Goal: Information Seeking & Learning: Compare options

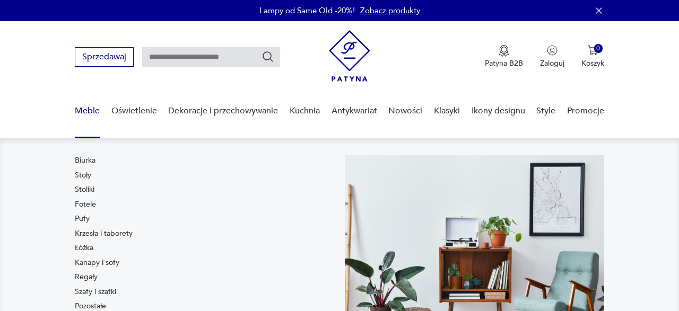
click at [83, 187] on link "Stoliki" at bounding box center [85, 190] width 20 height 11
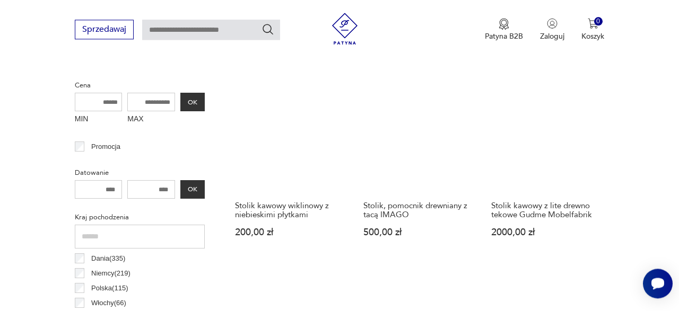
scroll to position [346, 0]
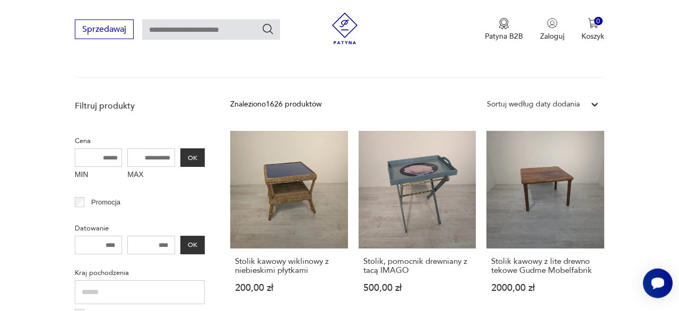
click at [593, 104] on icon at bounding box center [594, 105] width 6 height 4
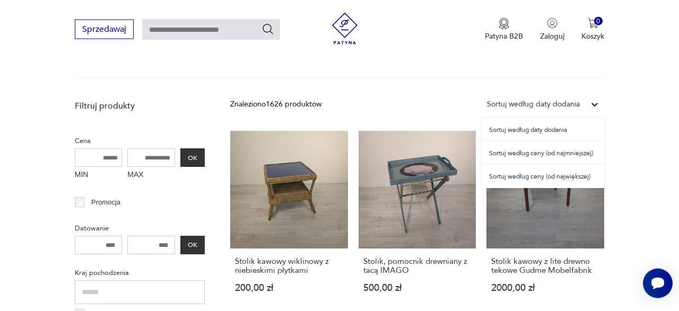
click at [572, 153] on div "Sortuj według ceny (od najmniejszej)" at bounding box center [542, 153] width 122 height 23
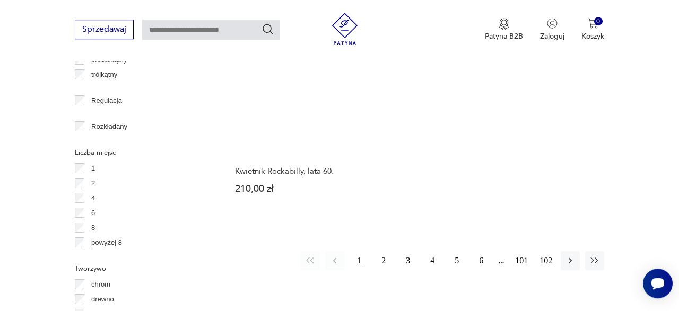
scroll to position [1494, 0]
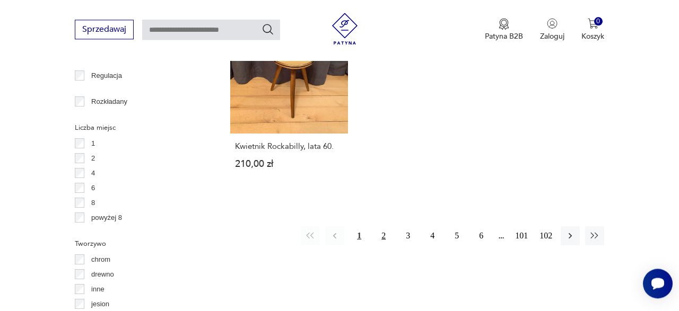
click at [385, 230] on button "2" at bounding box center [383, 235] width 19 height 19
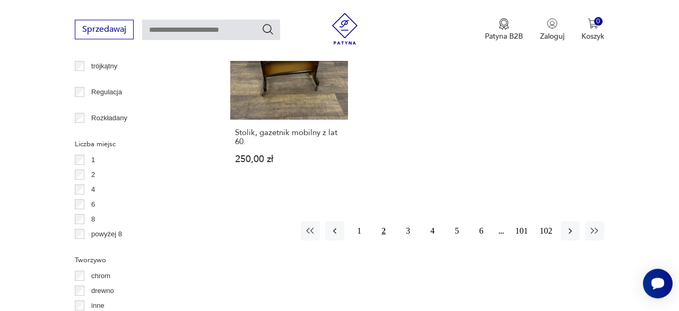
scroll to position [1439, 0]
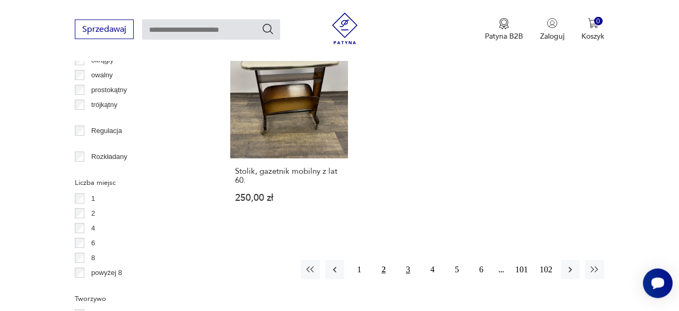
click at [410, 260] on button "3" at bounding box center [407, 269] width 19 height 19
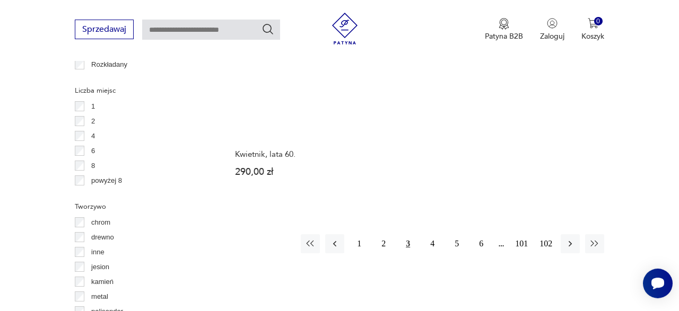
scroll to position [1549, 0]
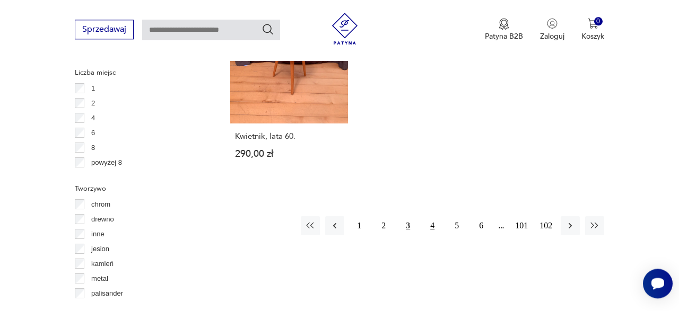
click at [432, 216] on button "4" at bounding box center [432, 225] width 19 height 19
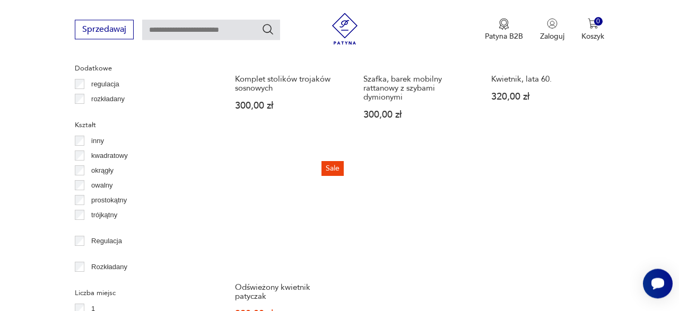
scroll to position [1494, 0]
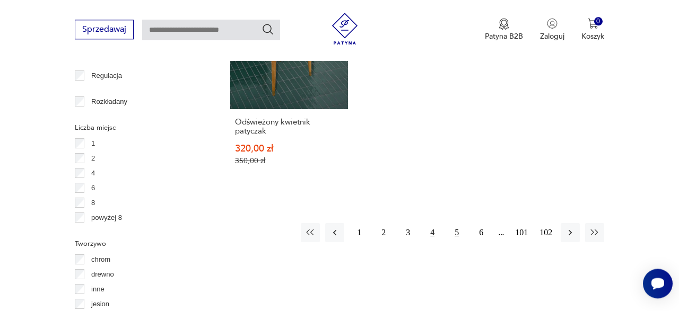
click at [456, 234] on button "5" at bounding box center [456, 232] width 19 height 19
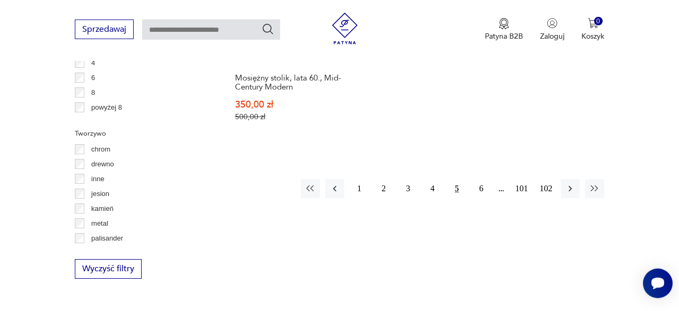
scroll to position [1605, 0]
click at [479, 179] on button "6" at bounding box center [480, 188] width 19 height 19
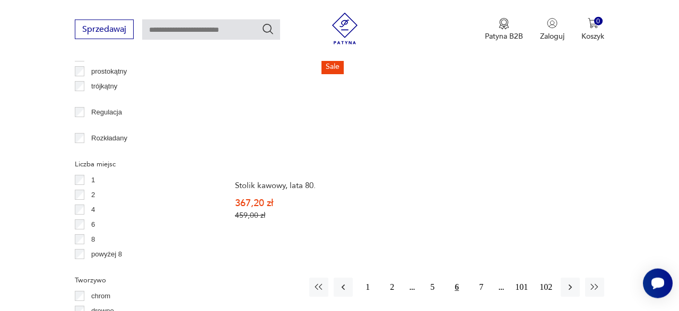
scroll to position [1549, 0]
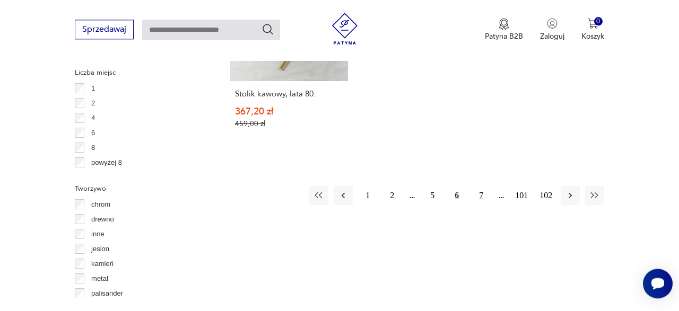
click at [483, 187] on button "7" at bounding box center [480, 195] width 19 height 19
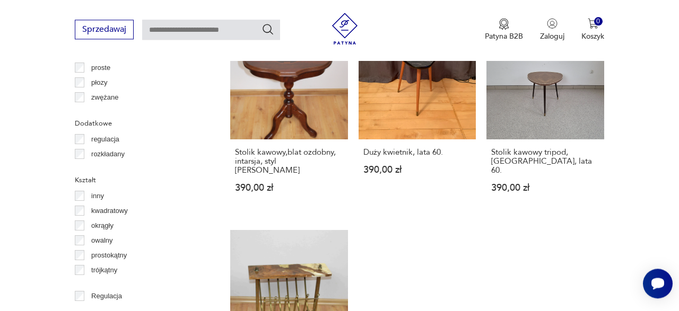
scroll to position [1494, 0]
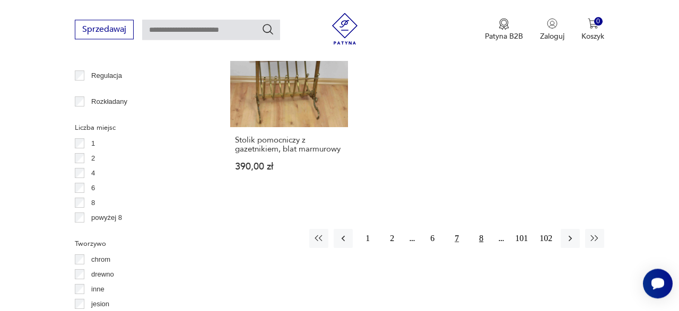
click at [482, 229] on button "8" at bounding box center [480, 238] width 19 height 19
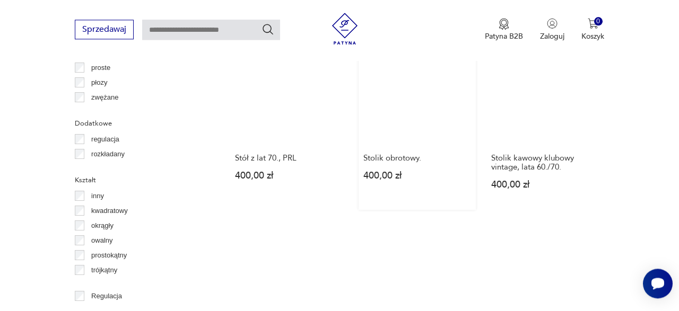
scroll to position [1439, 0]
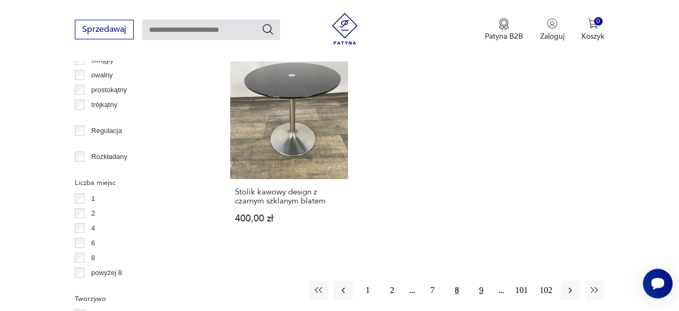
click at [481, 281] on button "9" at bounding box center [480, 290] width 19 height 19
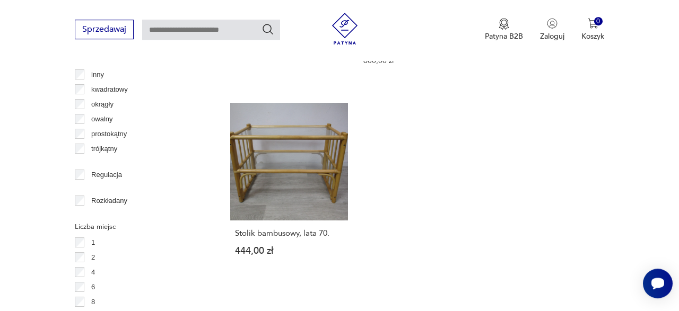
scroll to position [1549, 0]
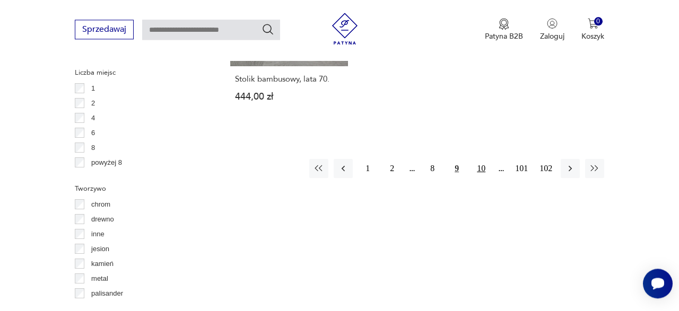
click at [476, 160] on button "10" at bounding box center [480, 168] width 19 height 19
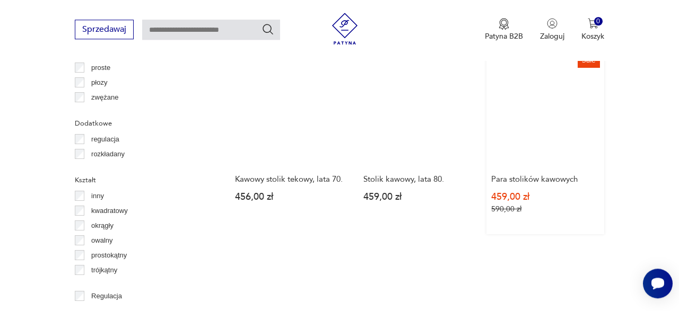
scroll to position [1439, 0]
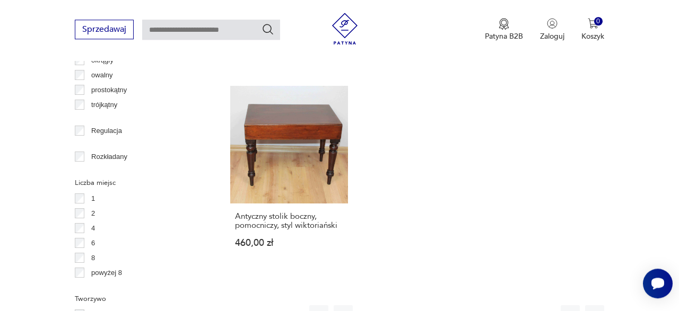
click at [479, 305] on button "11" at bounding box center [480, 314] width 19 height 19
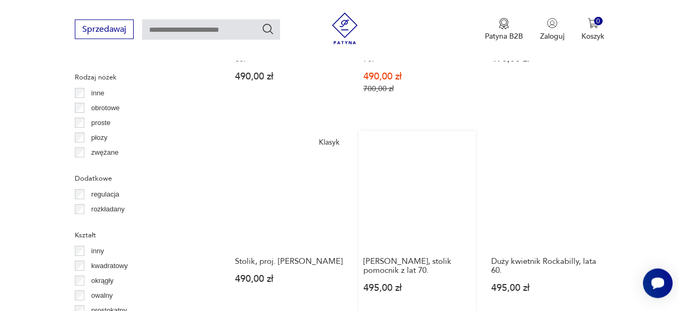
scroll to position [1439, 0]
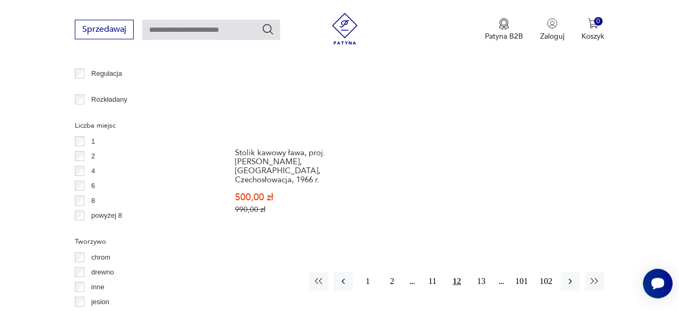
scroll to position [1549, 0]
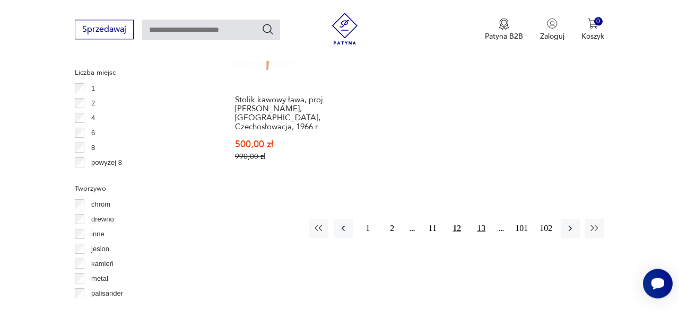
click at [478, 219] on button "13" at bounding box center [480, 228] width 19 height 19
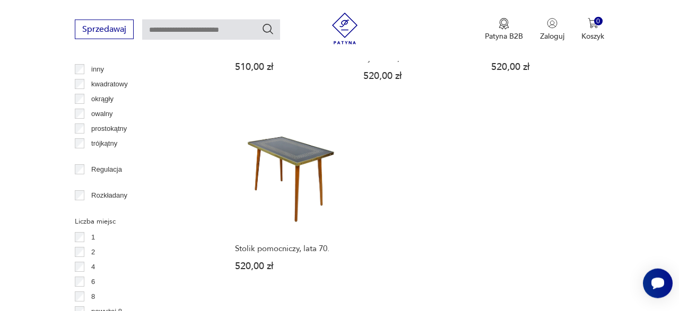
scroll to position [1439, 0]
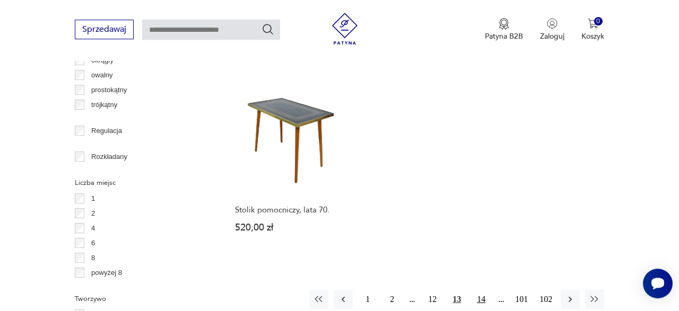
click at [488, 290] on button "14" at bounding box center [480, 299] width 19 height 19
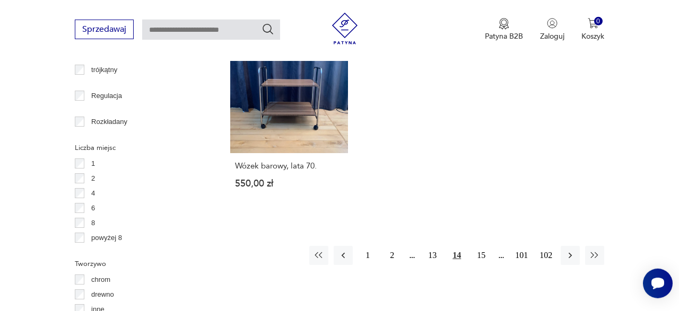
scroll to position [1494, 0]
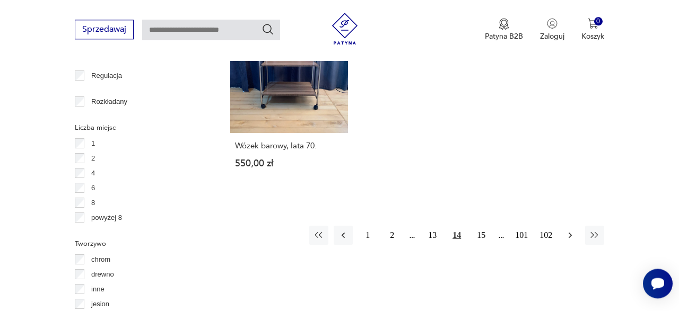
click at [566, 230] on icon "button" at bounding box center [570, 235] width 11 height 11
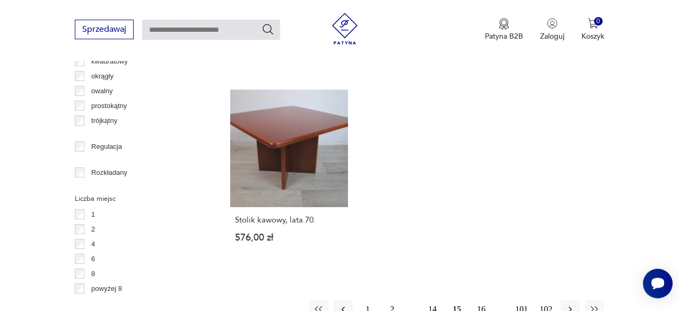
scroll to position [1439, 0]
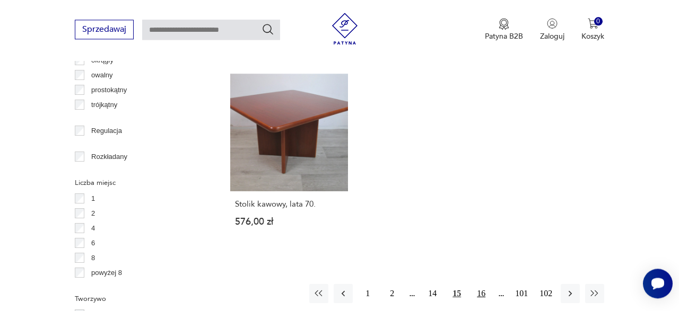
click at [479, 285] on button "16" at bounding box center [480, 293] width 19 height 19
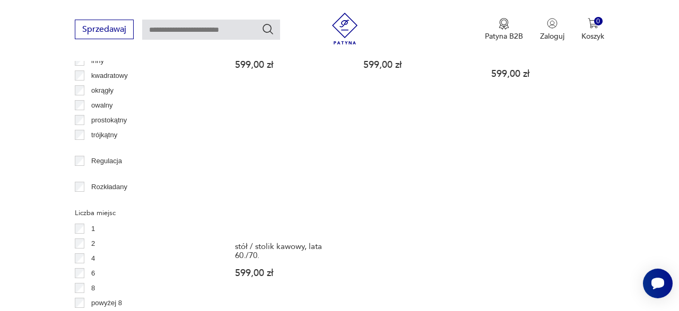
scroll to position [1439, 0]
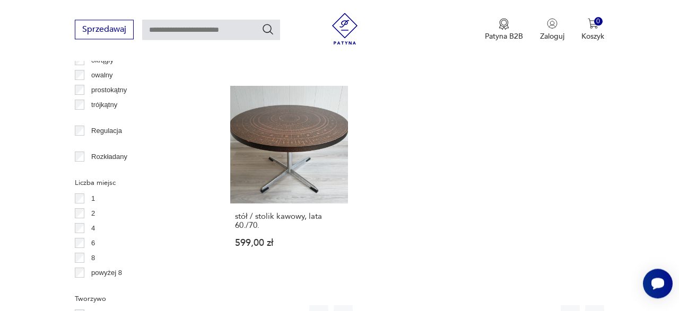
click at [480, 305] on button "17" at bounding box center [480, 314] width 19 height 19
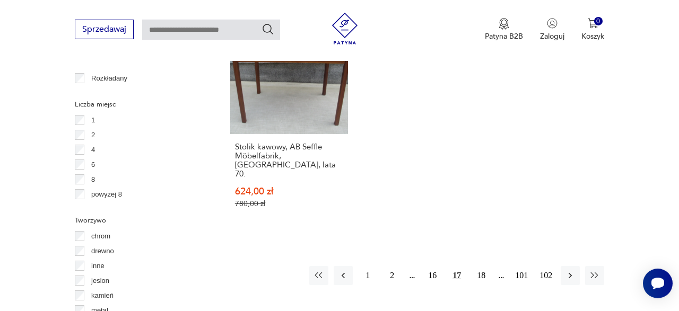
scroll to position [1549, 0]
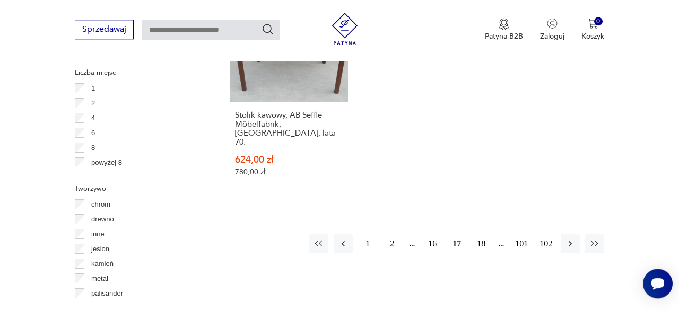
click at [483, 234] on button "18" at bounding box center [480, 243] width 19 height 19
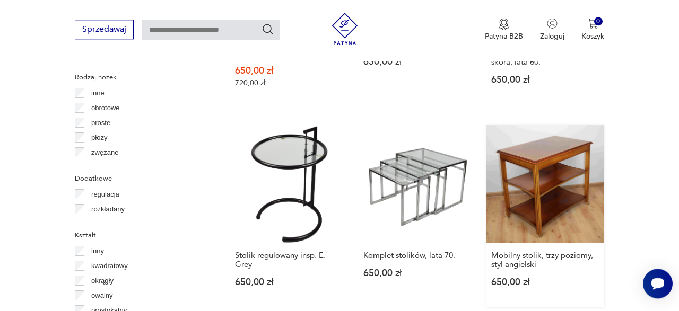
scroll to position [1439, 0]
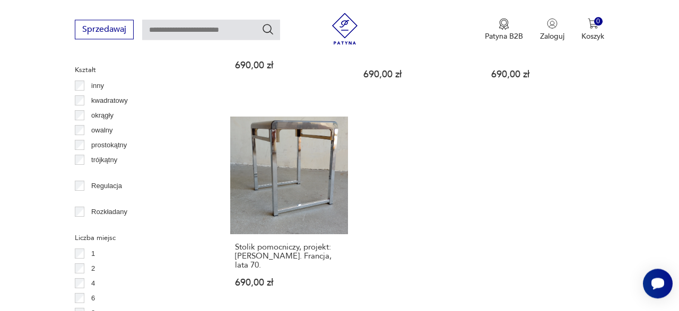
scroll to position [1494, 0]
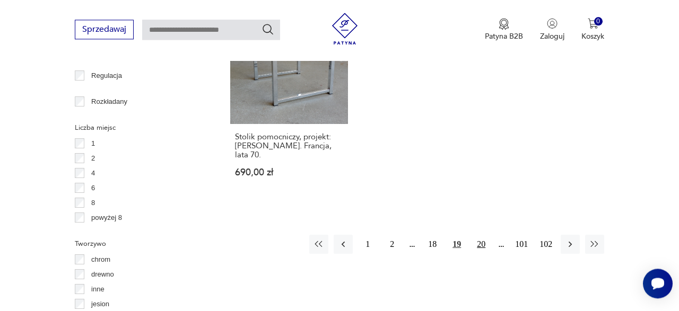
click at [479, 235] on button "20" at bounding box center [480, 244] width 19 height 19
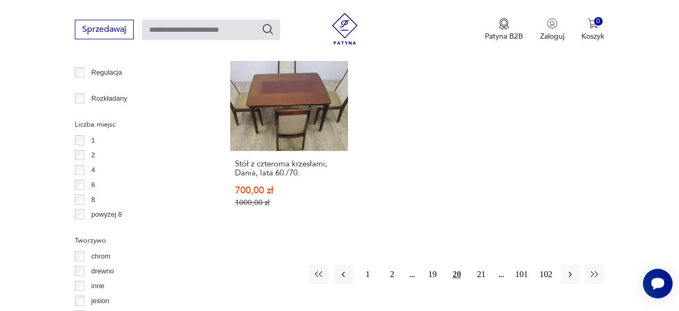
scroll to position [1549, 0]
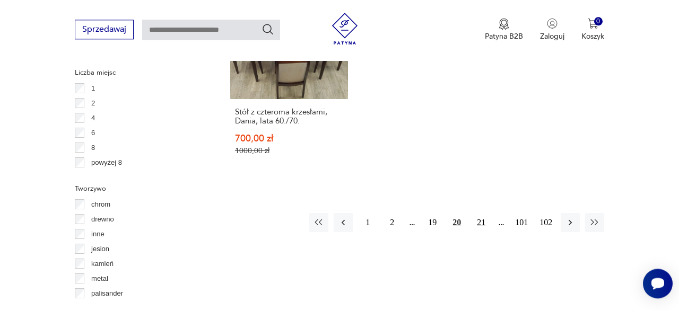
click at [484, 213] on button "21" at bounding box center [480, 222] width 19 height 19
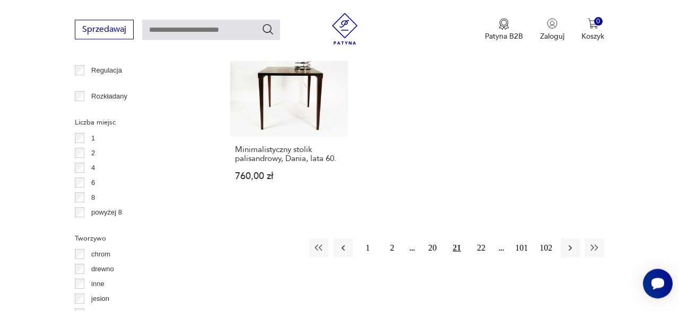
scroll to position [1549, 0]
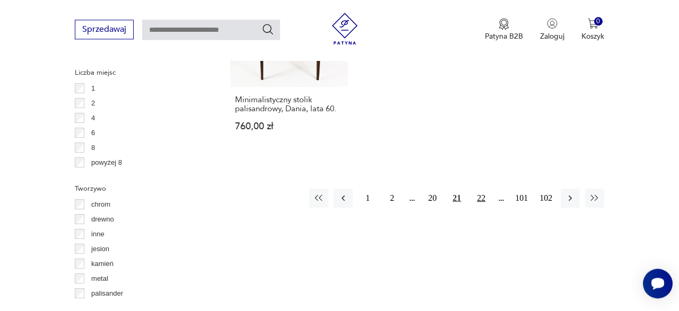
click at [482, 189] on button "22" at bounding box center [480, 198] width 19 height 19
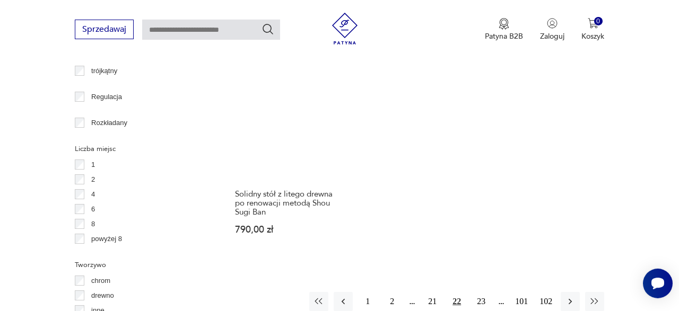
scroll to position [1494, 0]
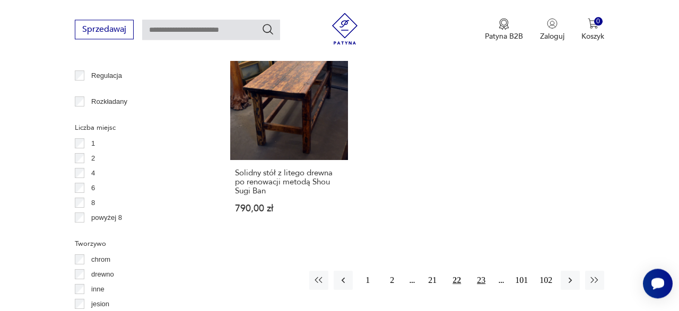
click at [481, 271] on button "23" at bounding box center [480, 280] width 19 height 19
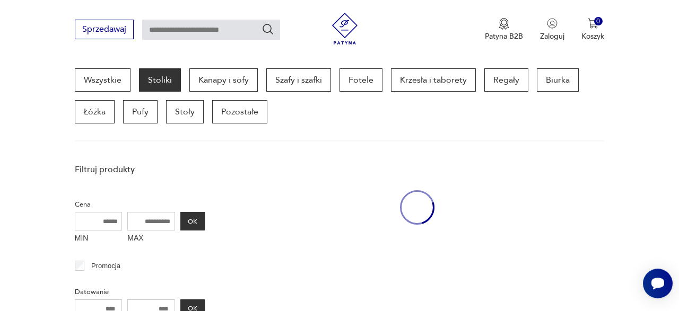
scroll to position [282, 0]
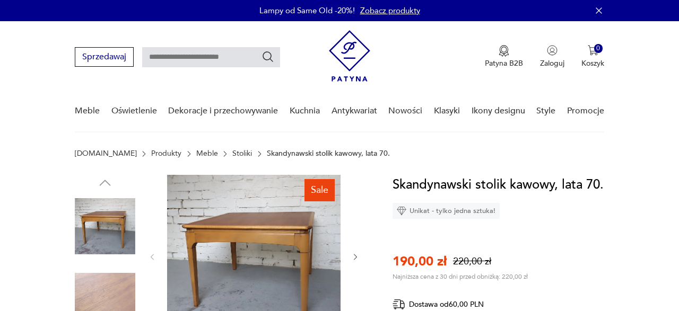
click at [98, 196] on img at bounding box center [105, 226] width 60 height 60
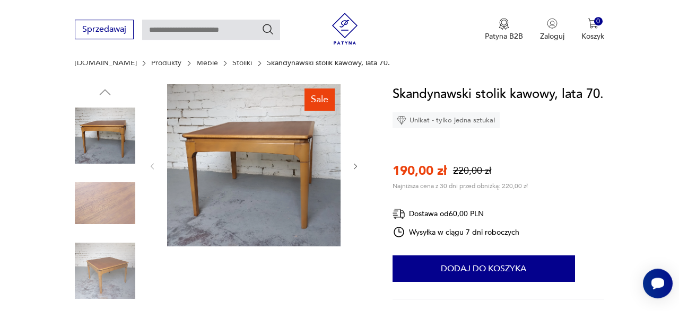
scroll to position [110, 0]
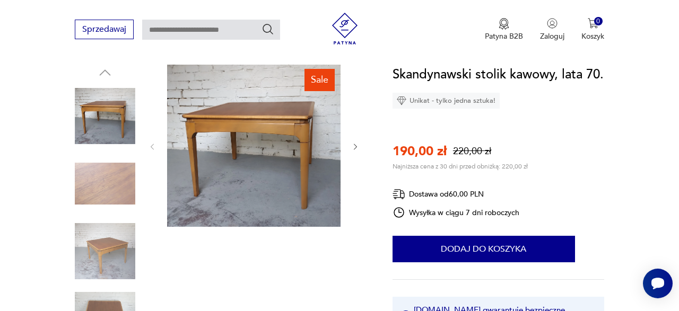
click at [106, 179] on img at bounding box center [105, 184] width 60 height 60
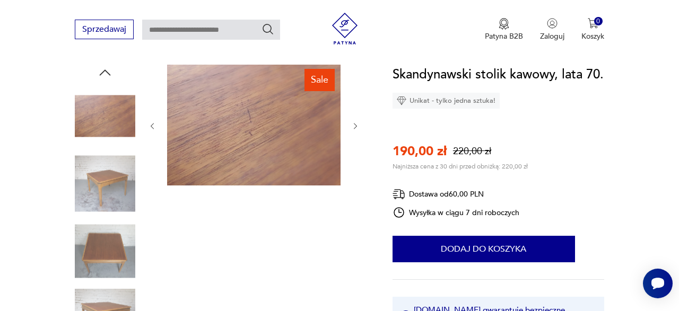
click at [107, 259] on img at bounding box center [105, 251] width 60 height 60
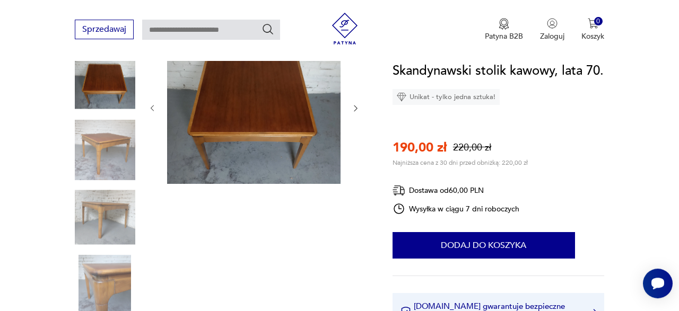
scroll to position [165, 0]
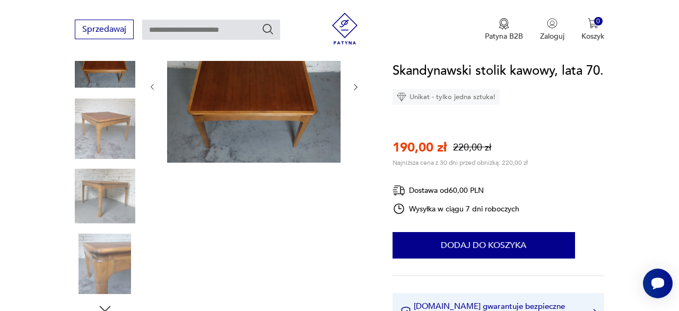
click at [116, 249] on img at bounding box center [105, 264] width 60 height 60
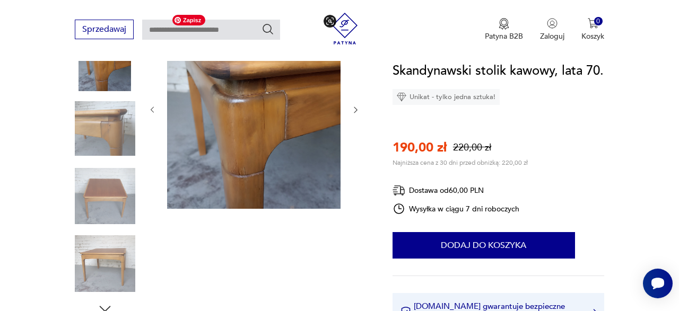
click at [250, 117] on img at bounding box center [253, 109] width 173 height 199
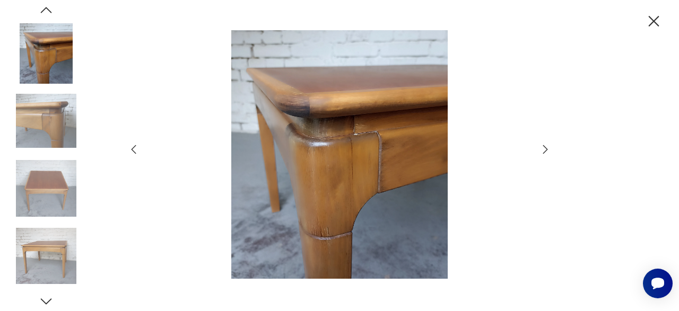
click at [552, 147] on div at bounding box center [339, 155] width 679 height 311
click at [545, 144] on icon "button" at bounding box center [545, 149] width 13 height 13
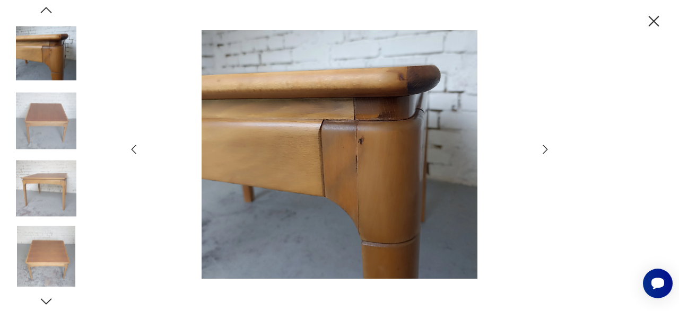
click at [545, 144] on icon "button" at bounding box center [545, 149] width 13 height 13
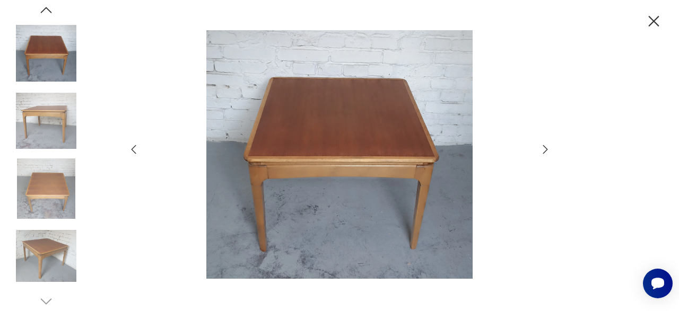
click at [545, 144] on icon "button" at bounding box center [545, 149] width 13 height 13
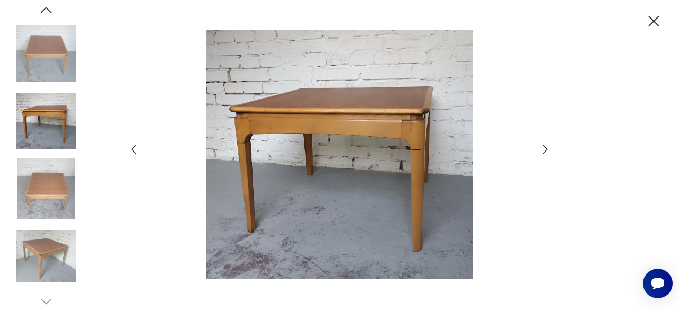
click at [656, 25] on icon "button" at bounding box center [653, 21] width 19 height 19
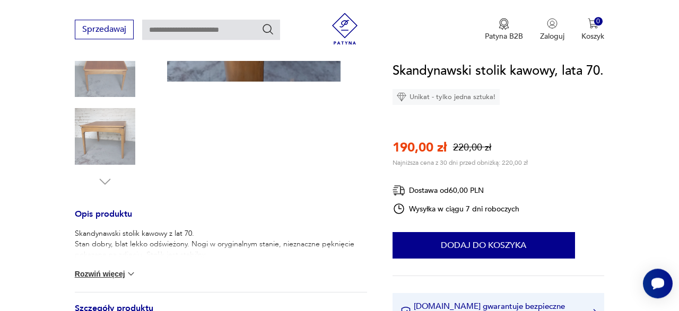
scroll to position [331, 0]
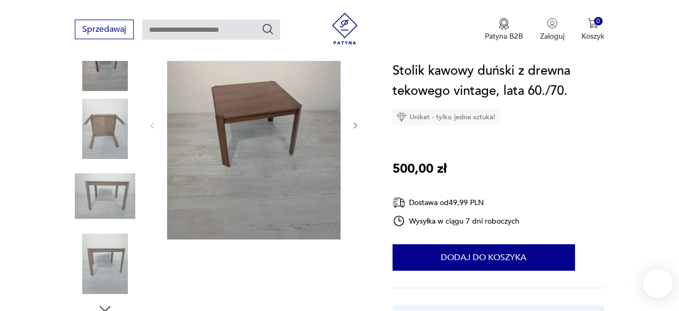
click at [128, 199] on img at bounding box center [105, 196] width 60 height 60
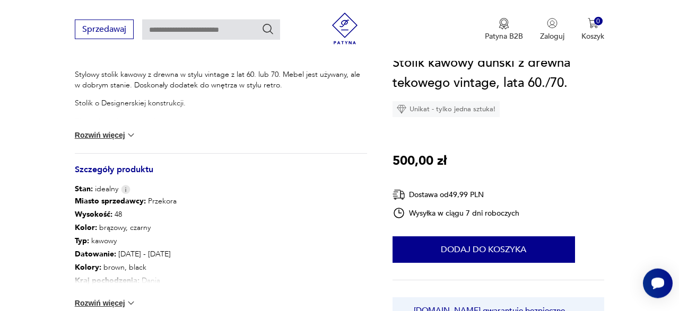
scroll to position [496, 0]
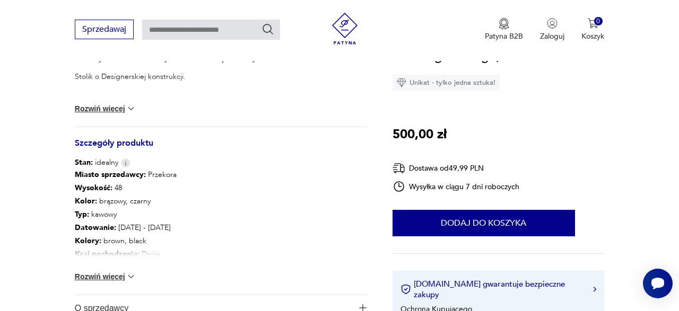
click at [125, 272] on button "Rozwiń więcej" at bounding box center [106, 276] width 62 height 11
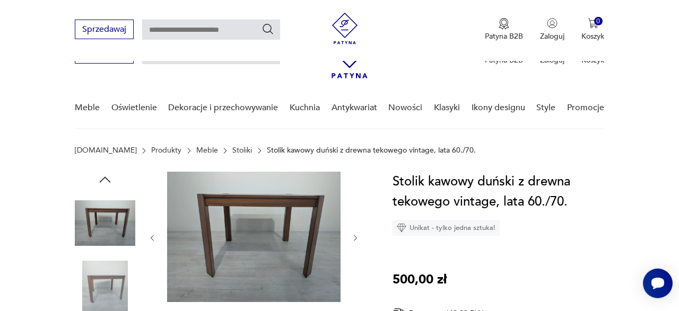
scroll to position [0, 0]
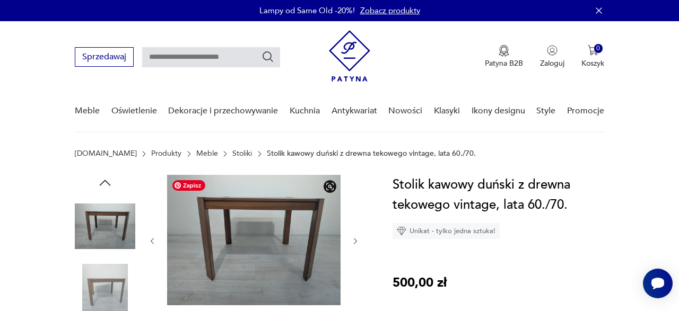
click at [99, 246] on img at bounding box center [105, 226] width 60 height 60
click at [104, 274] on img at bounding box center [105, 294] width 60 height 60
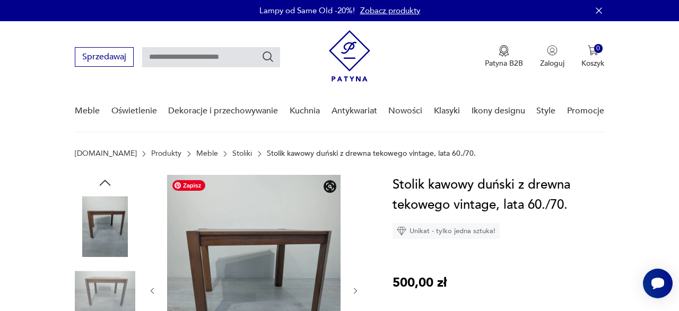
scroll to position [55, 0]
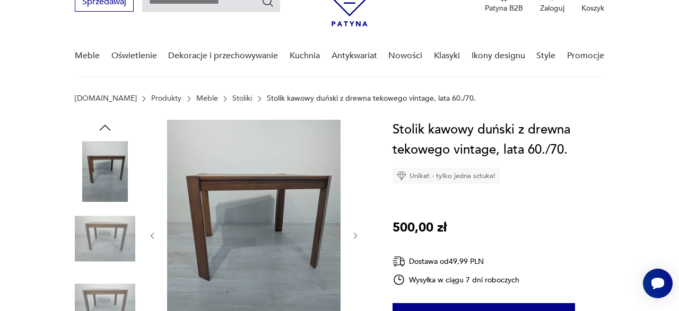
click at [360, 238] on icon "button" at bounding box center [355, 236] width 8 height 8
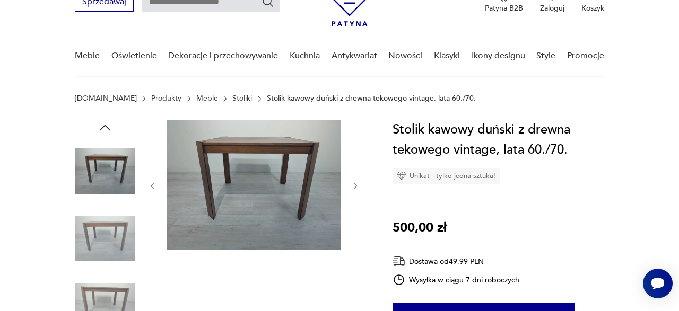
click at [355, 186] on icon "button" at bounding box center [355, 186] width 8 height 8
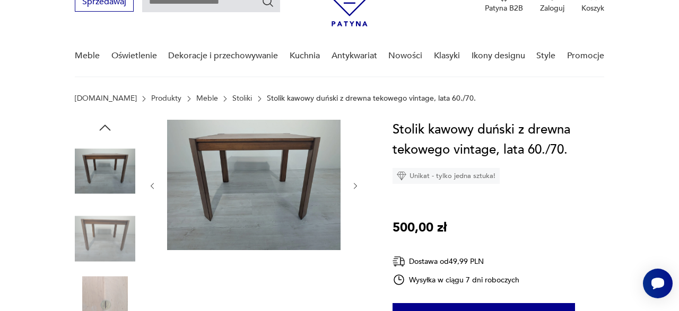
click at [355, 186] on icon "button" at bounding box center [355, 186] width 8 height 8
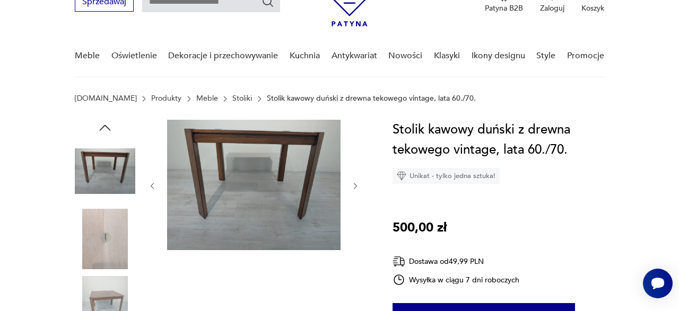
click at [355, 186] on icon "button" at bounding box center [355, 186] width 8 height 8
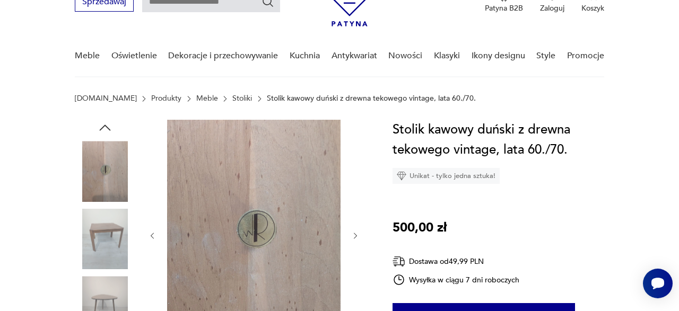
click at [354, 235] on icon "button" at bounding box center [355, 236] width 8 height 8
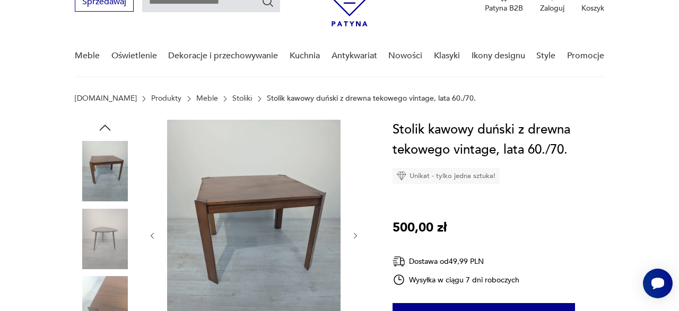
click at [354, 235] on icon "button" at bounding box center [355, 236] width 8 height 8
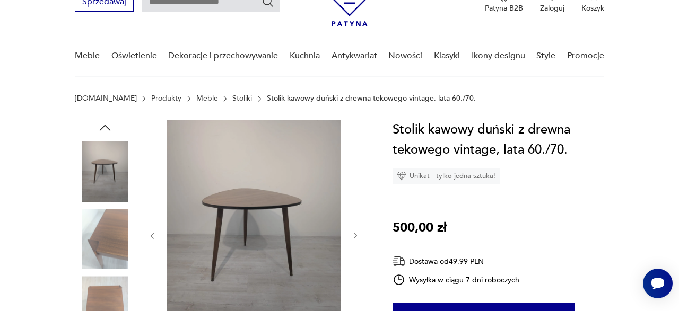
click at [354, 235] on icon "button" at bounding box center [355, 236] width 8 height 8
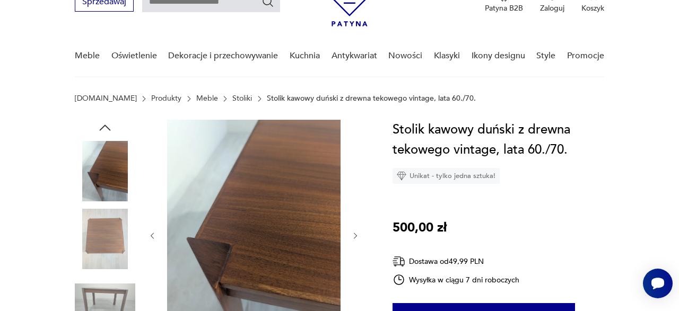
click at [354, 235] on icon "button" at bounding box center [355, 236] width 8 height 8
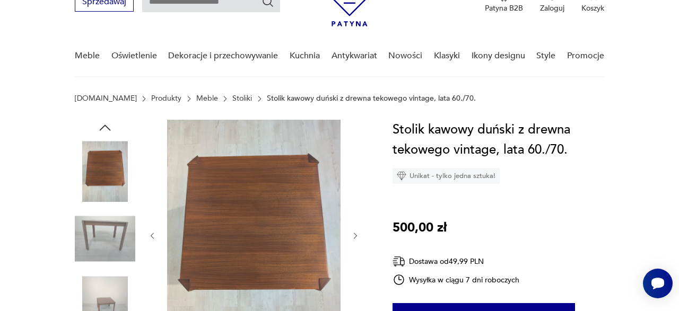
click at [354, 235] on icon "button" at bounding box center [355, 236] width 8 height 8
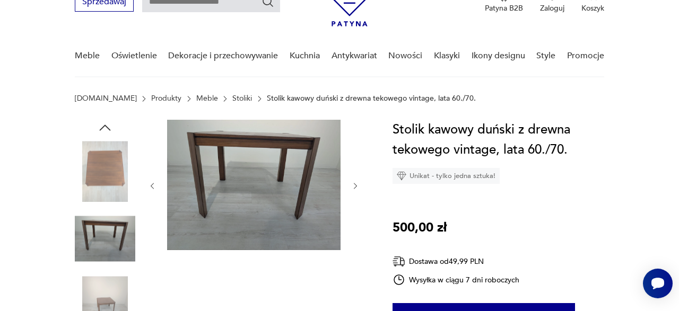
click at [156, 185] on icon "button" at bounding box center [152, 186] width 8 height 8
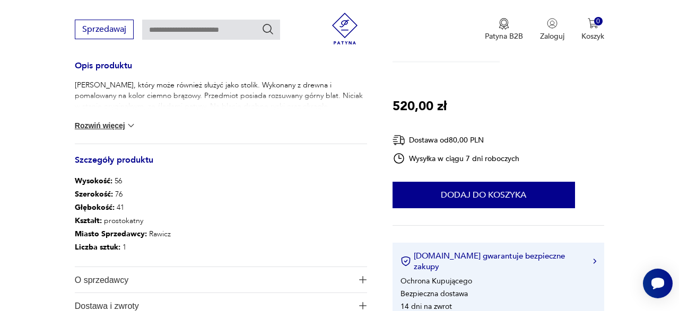
scroll to position [165, 0]
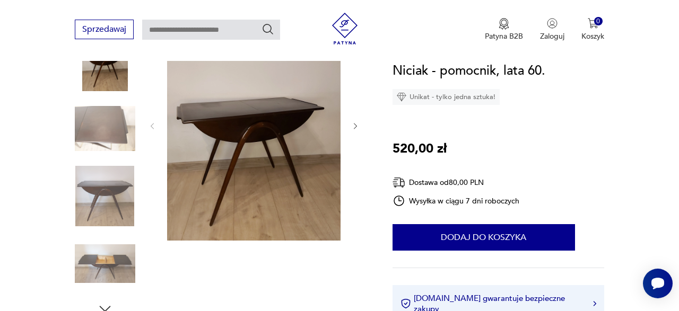
click at [358, 127] on icon "button" at bounding box center [355, 126] width 8 height 8
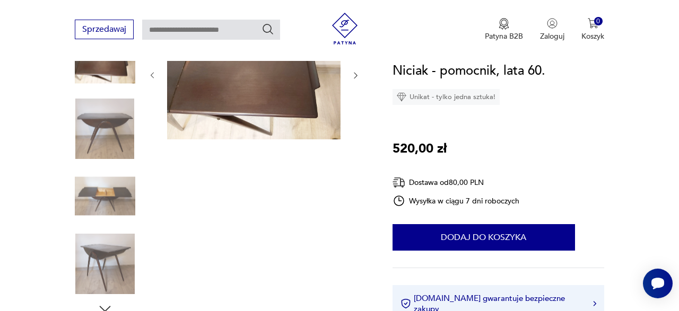
click at [358, 72] on icon "button" at bounding box center [355, 75] width 8 height 8
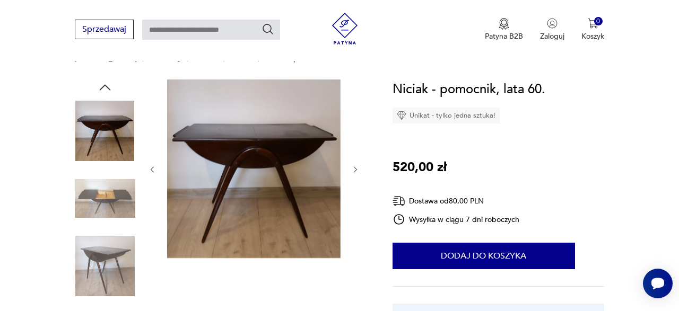
scroll to position [55, 0]
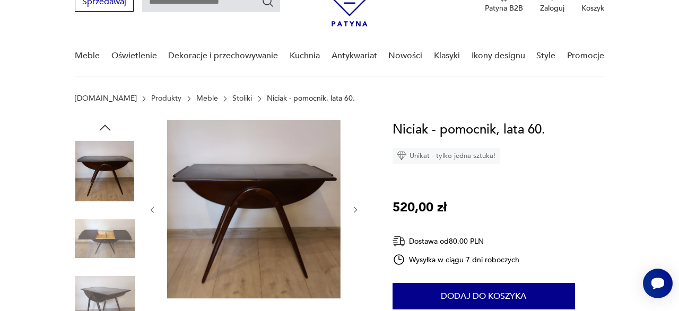
click at [152, 208] on icon "button" at bounding box center [152, 210] width 3 height 6
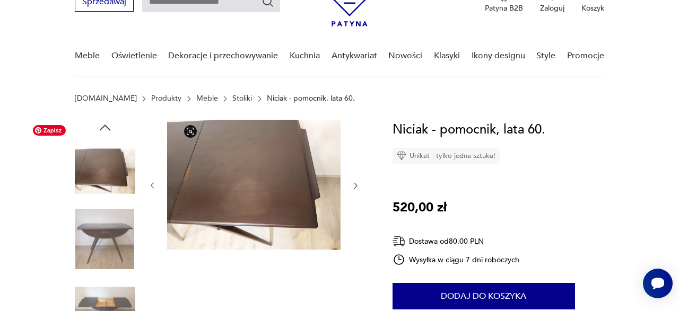
click at [251, 171] on img at bounding box center [253, 185] width 173 height 130
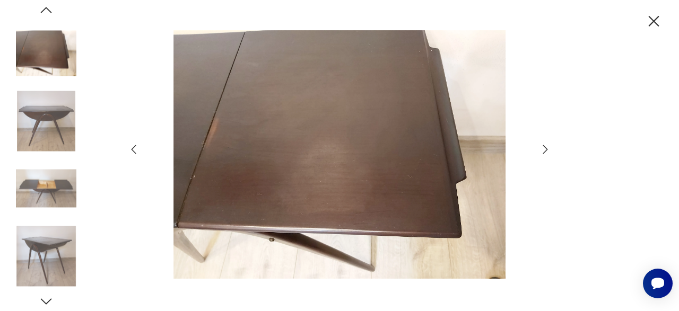
click at [549, 151] on icon "button" at bounding box center [545, 149] width 13 height 13
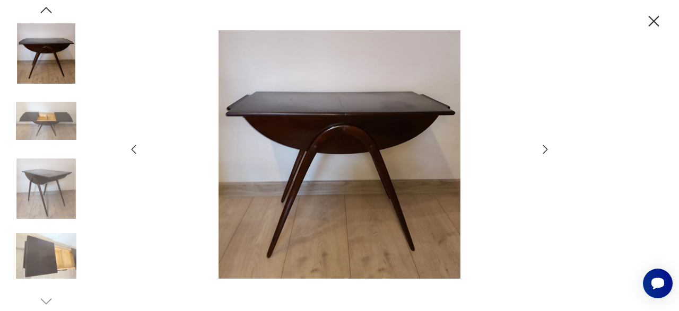
click at [549, 151] on icon "button" at bounding box center [545, 149] width 13 height 13
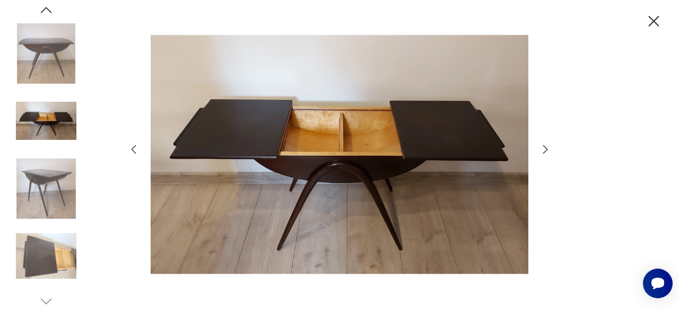
click at [549, 151] on icon "button" at bounding box center [545, 149] width 13 height 13
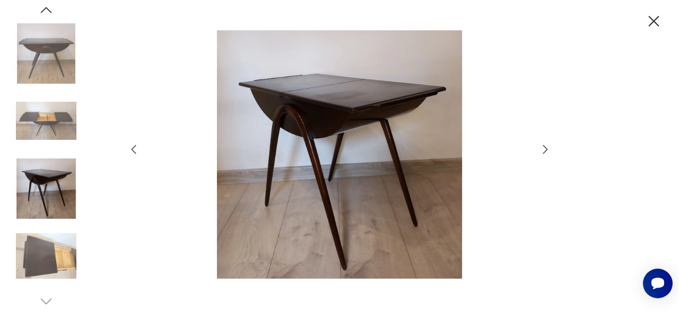
click at [549, 151] on icon "button" at bounding box center [545, 149] width 13 height 13
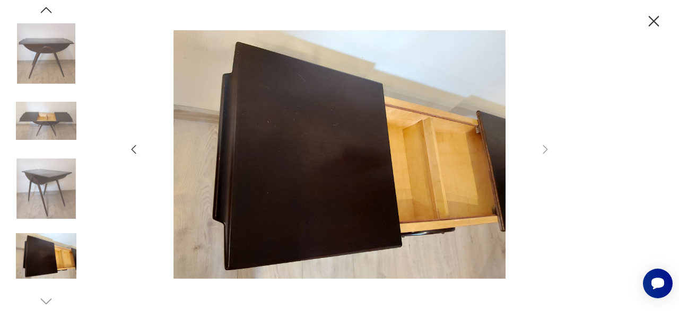
click at [654, 22] on icon "button" at bounding box center [653, 21] width 11 height 11
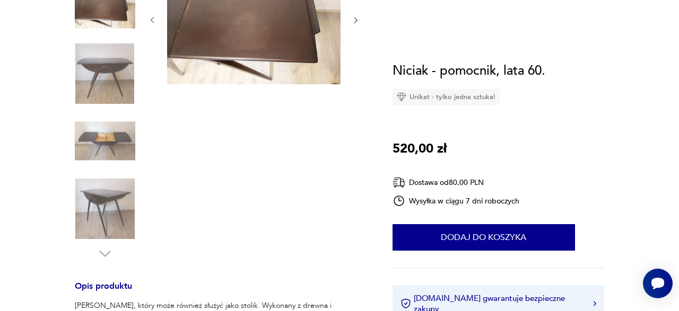
scroll to position [0, 0]
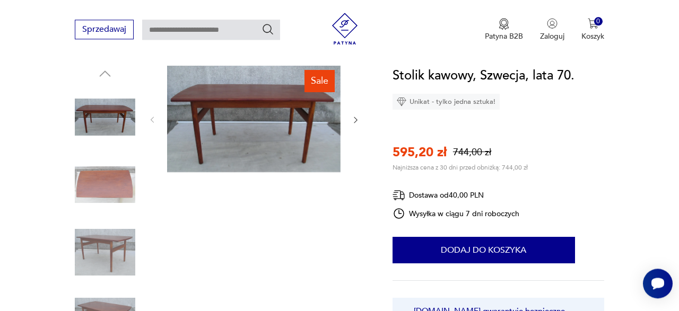
scroll to position [110, 0]
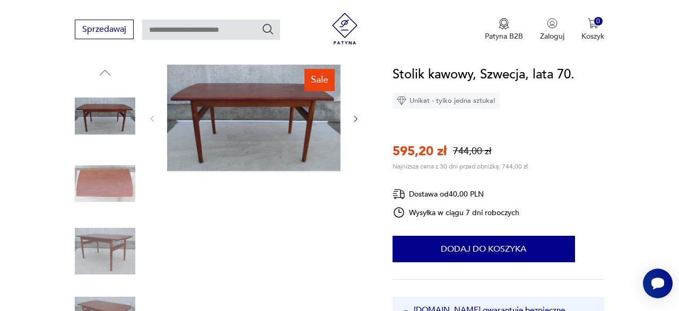
click at [353, 115] on icon "button" at bounding box center [355, 119] width 8 height 8
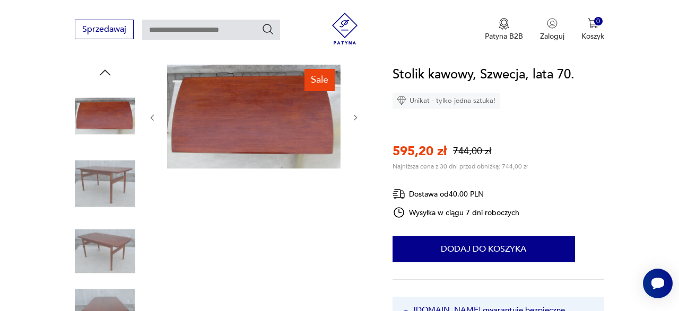
click at [353, 115] on icon "button" at bounding box center [355, 117] width 8 height 8
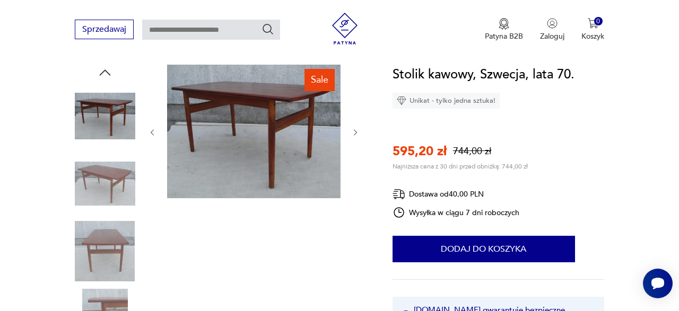
click at [355, 135] on icon "button" at bounding box center [355, 132] width 8 height 8
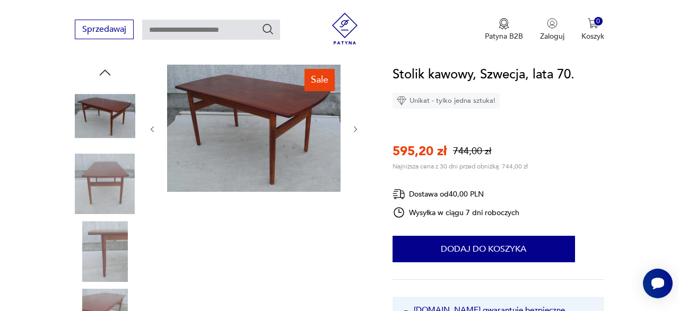
click at [352, 127] on icon "button" at bounding box center [355, 129] width 8 height 8
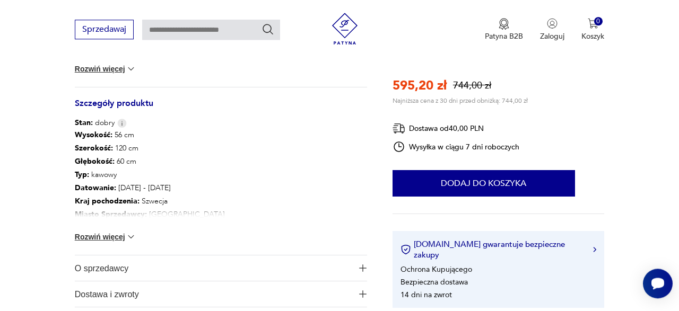
scroll to position [441, 0]
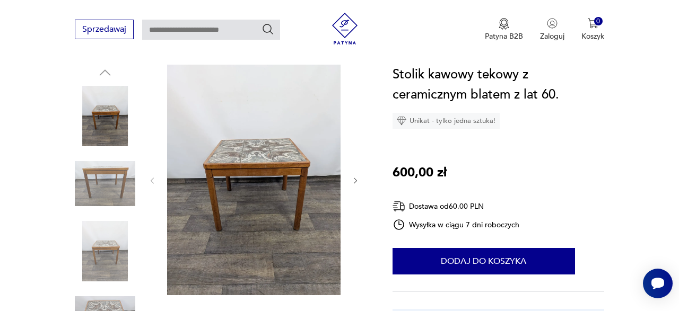
scroll to position [386, 0]
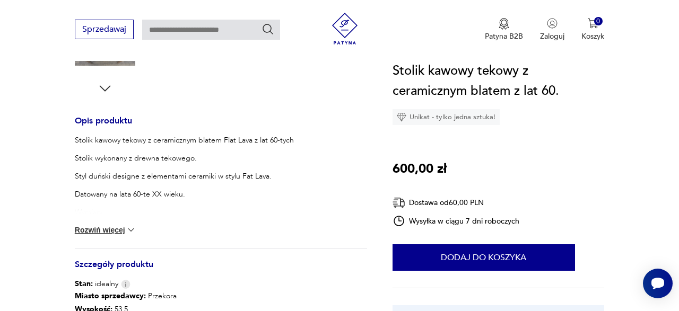
click at [136, 231] on img at bounding box center [131, 230] width 11 height 11
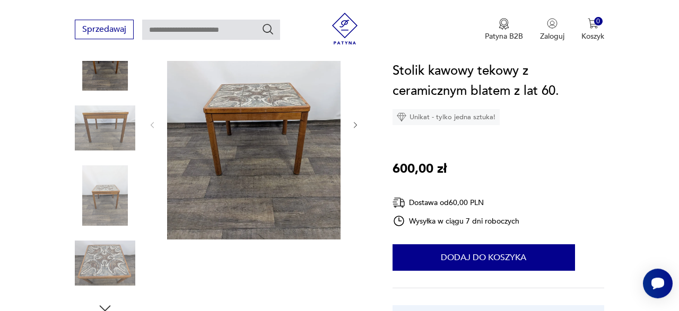
scroll to position [165, 0]
click at [113, 119] on img at bounding box center [105, 129] width 60 height 60
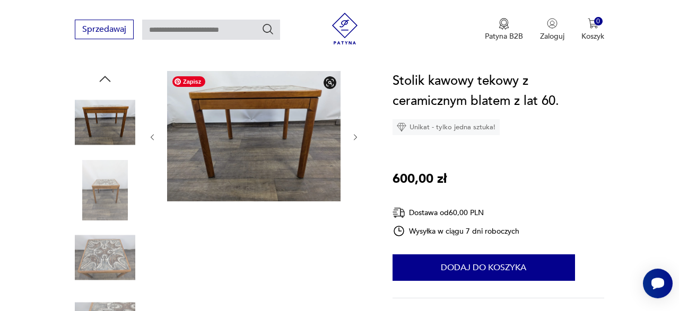
scroll to position [55, 0]
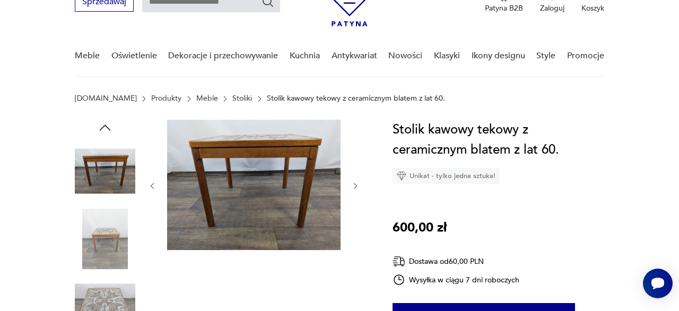
click at [354, 181] on button "button" at bounding box center [355, 186] width 8 height 11
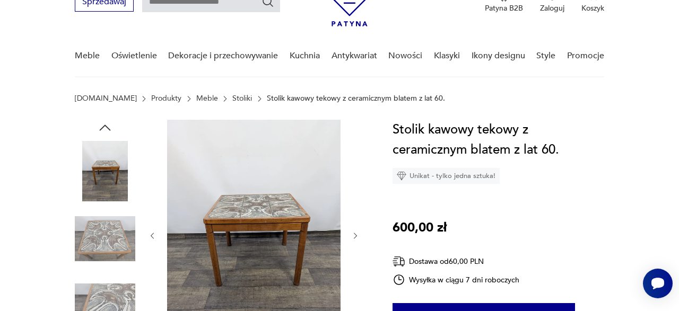
click at [354, 181] on div at bounding box center [254, 236] width 212 height 232
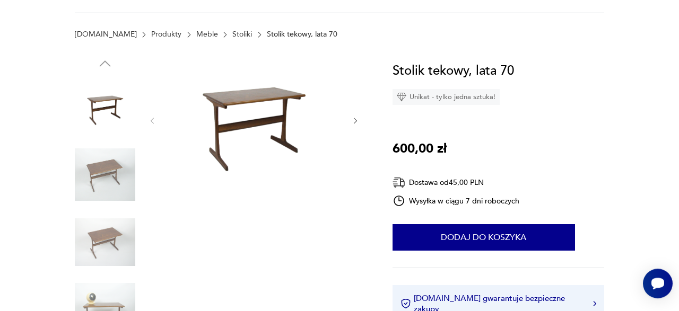
scroll to position [55, 0]
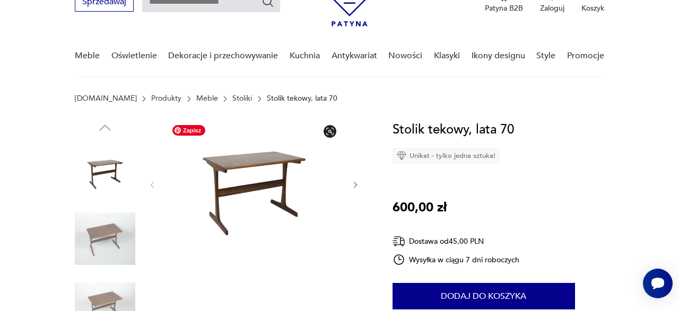
click at [353, 182] on icon "button" at bounding box center [355, 185] width 8 height 8
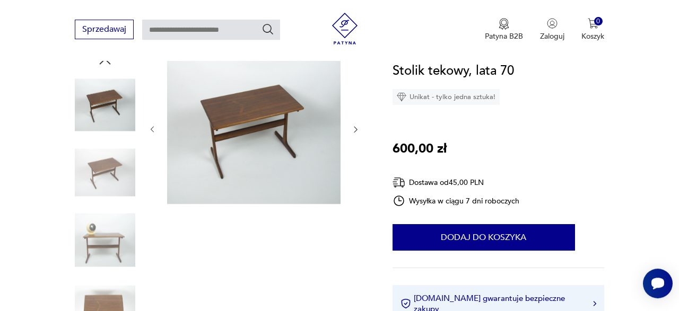
scroll to position [121, 0]
click at [105, 253] on img at bounding box center [105, 241] width 60 height 60
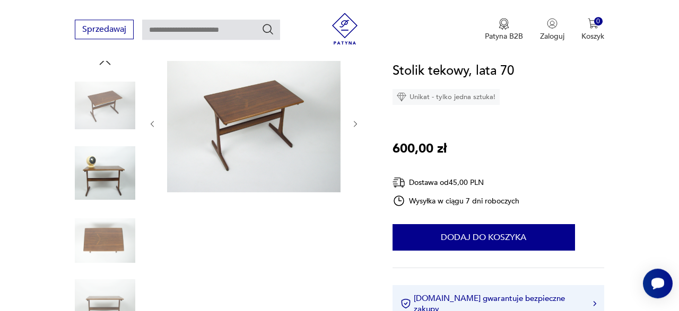
click at [351, 125] on div at bounding box center [254, 124] width 212 height 140
click at [356, 129] on div at bounding box center [254, 124] width 212 height 140
click at [356, 124] on icon "button" at bounding box center [355, 124] width 8 height 8
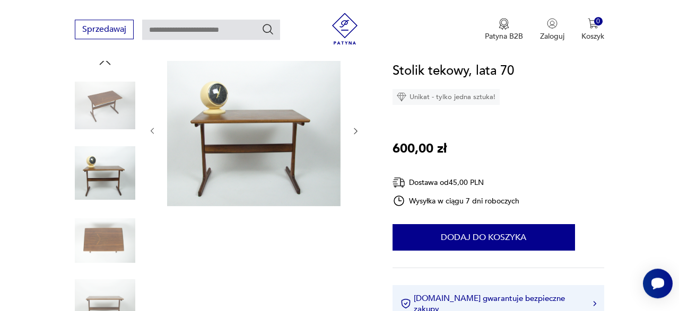
click at [356, 127] on icon "button" at bounding box center [355, 131] width 8 height 8
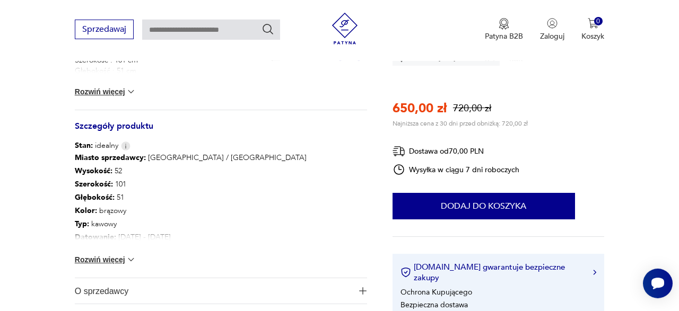
scroll to position [551, 0]
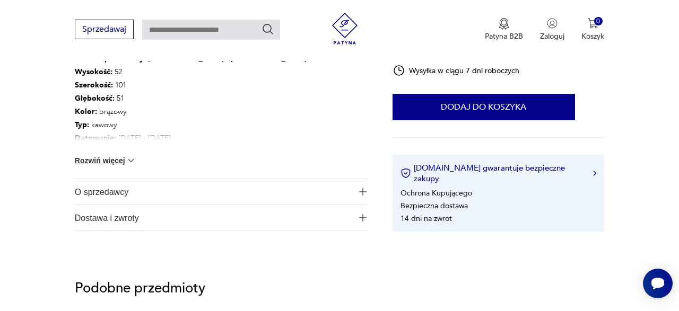
click at [130, 154] on div "Miasto sprzedawcy : Warszawa / Śląsk Wysokość : 52 Szerokość : 101 Głębokość : …" at bounding box center [221, 115] width 292 height 127
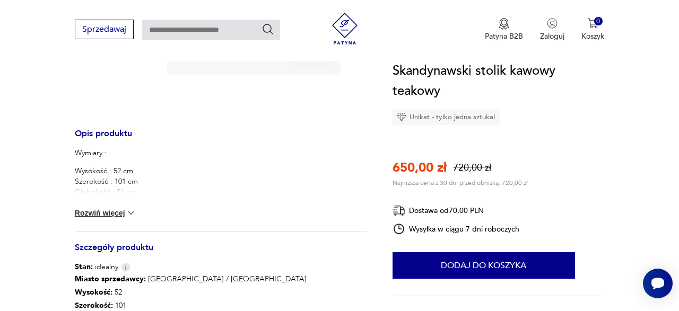
scroll to position [110, 0]
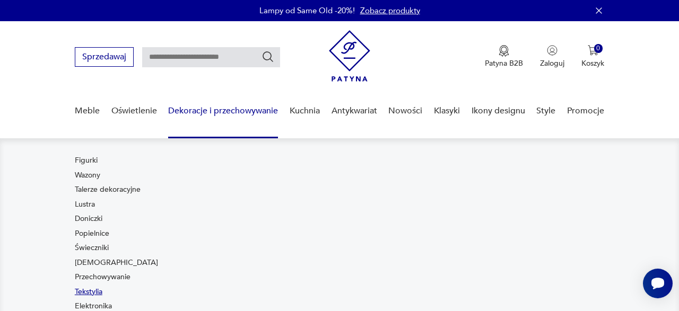
scroll to position [110, 0]
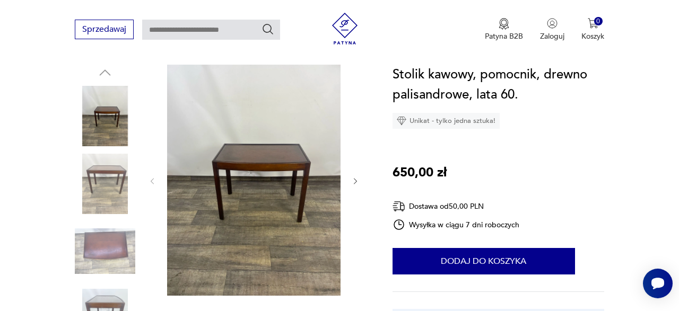
click at [119, 109] on img at bounding box center [105, 116] width 60 height 60
click at [286, 180] on img at bounding box center [253, 180] width 173 height 231
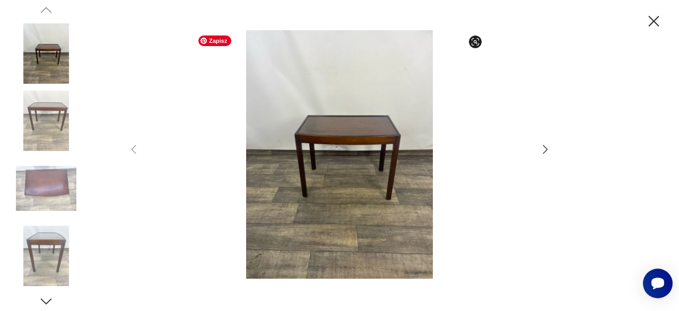
click at [544, 145] on icon "button" at bounding box center [545, 149] width 13 height 13
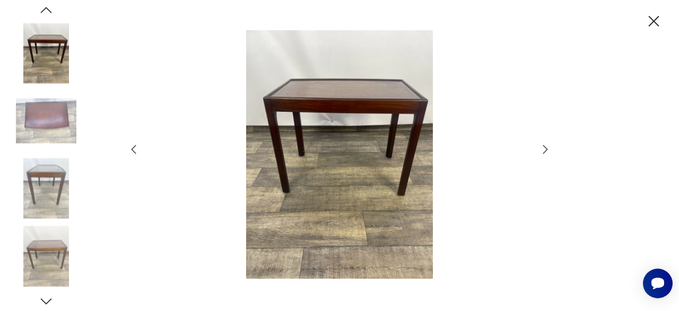
click at [544, 145] on icon "button" at bounding box center [545, 149] width 13 height 13
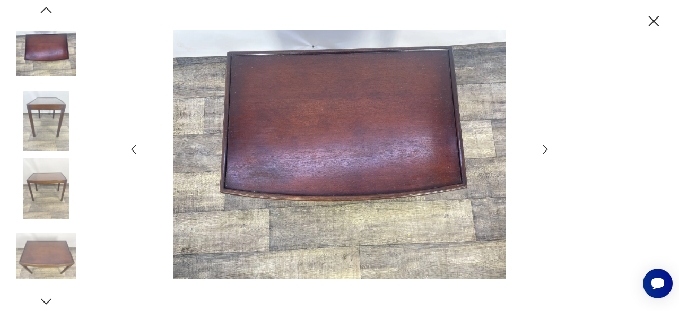
click at [544, 145] on icon "button" at bounding box center [545, 149] width 13 height 13
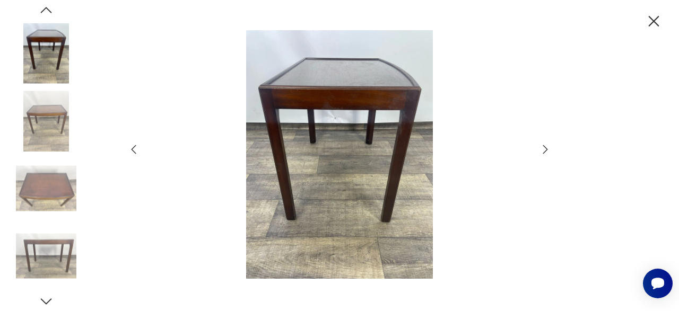
click at [544, 145] on icon "button" at bounding box center [545, 149] width 13 height 13
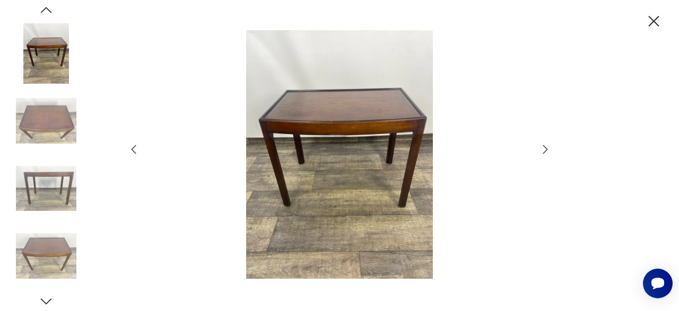
click at [544, 145] on icon "button" at bounding box center [545, 149] width 13 height 13
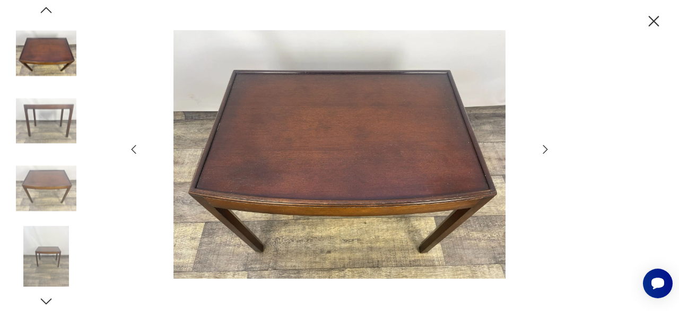
click at [542, 146] on icon "button" at bounding box center [545, 149] width 13 height 13
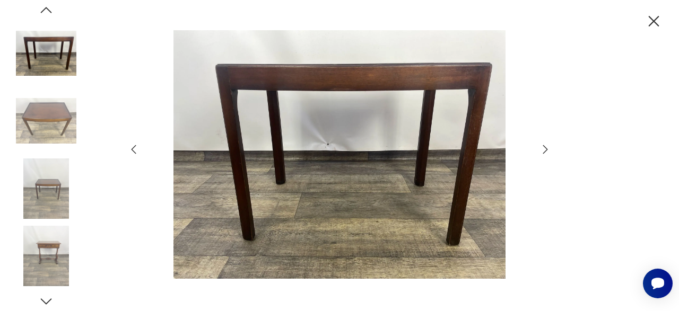
click at [543, 150] on icon "button" at bounding box center [545, 149] width 13 height 13
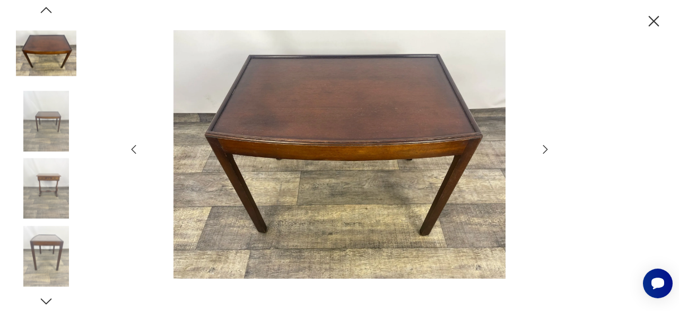
click at [542, 150] on icon "button" at bounding box center [545, 149] width 13 height 13
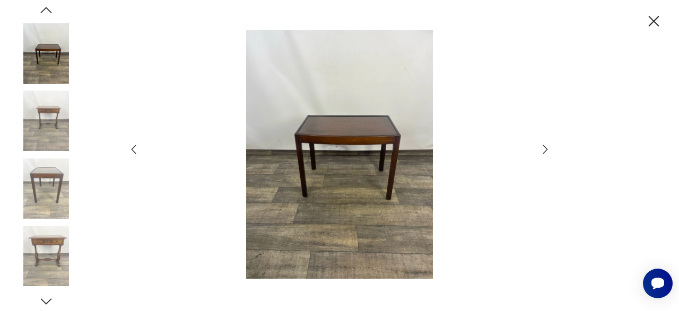
click at [542, 150] on icon "button" at bounding box center [545, 149] width 13 height 13
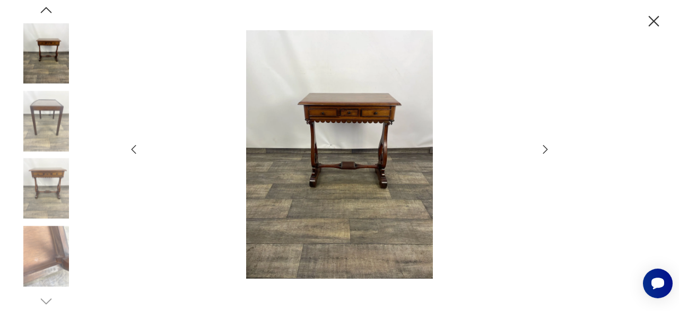
click at [542, 150] on icon "button" at bounding box center [545, 149] width 13 height 13
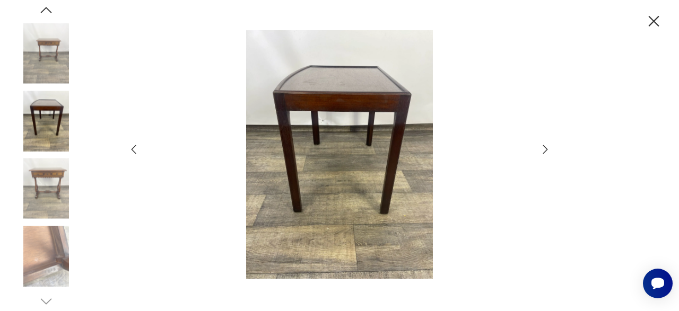
click at [658, 25] on icon "button" at bounding box center [653, 21] width 11 height 11
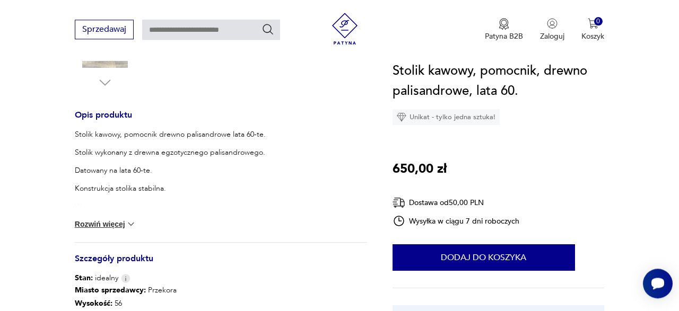
scroll to position [441, 0]
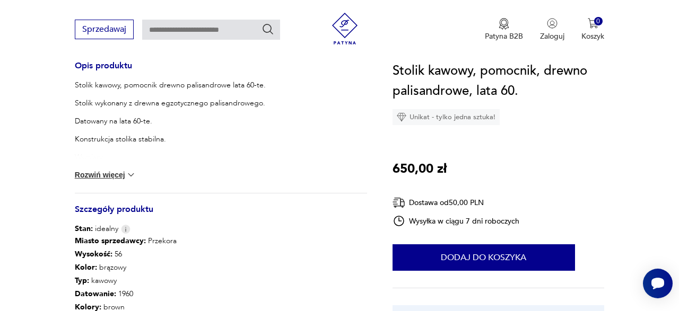
click at [129, 172] on img at bounding box center [131, 175] width 11 height 11
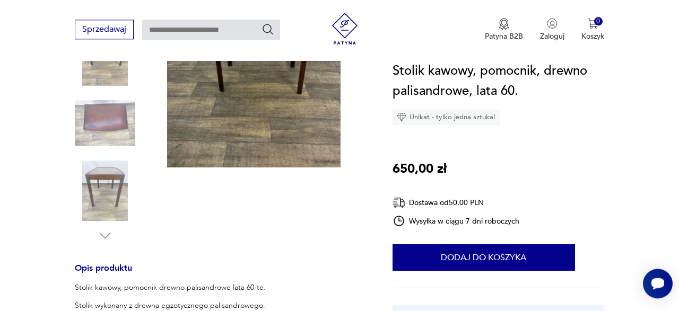
scroll to position [221, 0]
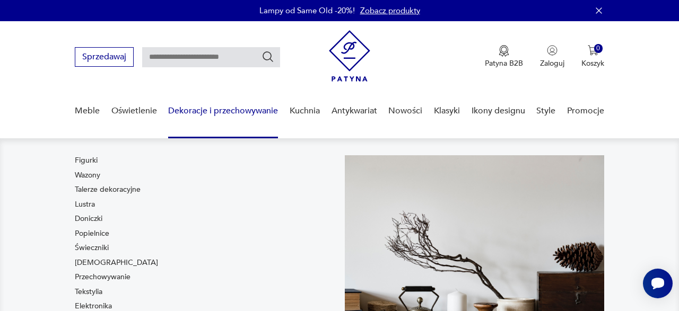
scroll to position [110, 0]
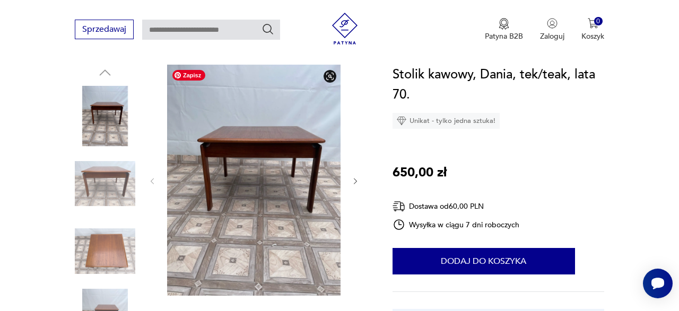
click at [283, 173] on img at bounding box center [253, 180] width 173 height 231
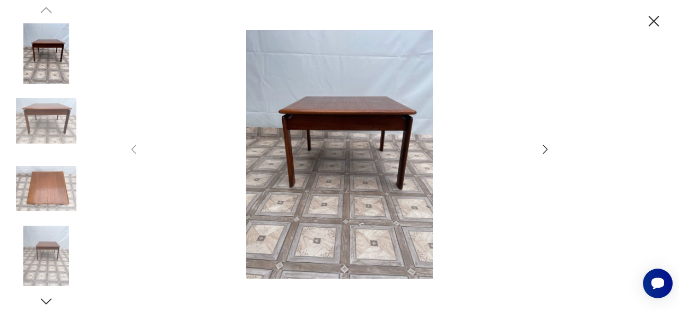
click at [547, 150] on icon "button" at bounding box center [545, 149] width 5 height 8
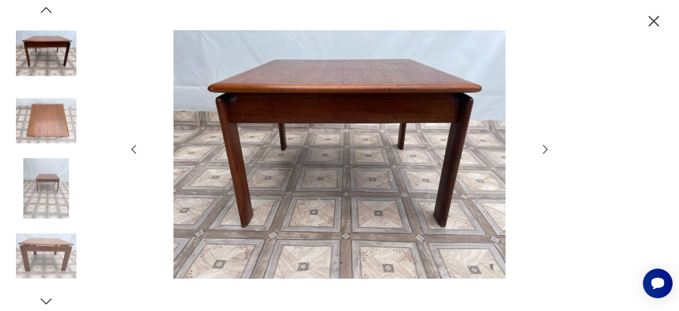
click at [547, 150] on icon "button" at bounding box center [545, 149] width 5 height 8
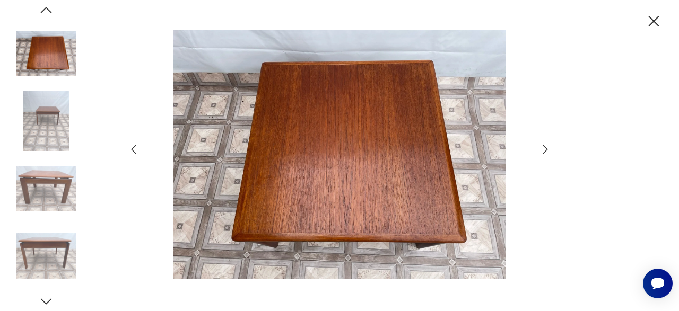
click at [547, 150] on icon "button" at bounding box center [545, 149] width 5 height 8
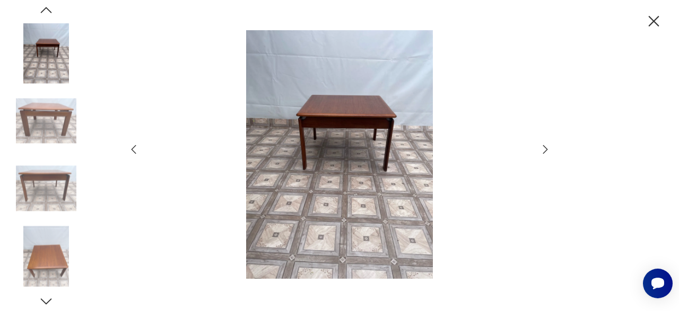
click at [547, 150] on icon "button" at bounding box center [545, 149] width 5 height 8
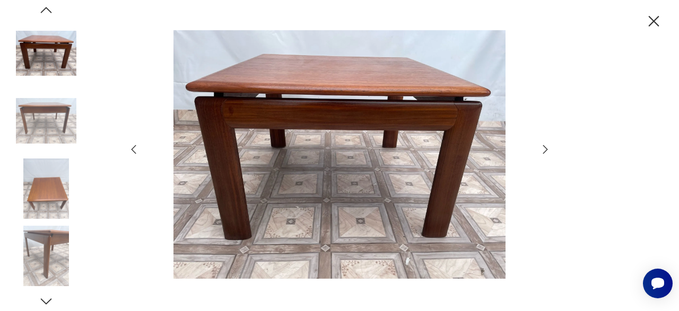
click at [654, 22] on icon "button" at bounding box center [653, 21] width 11 height 11
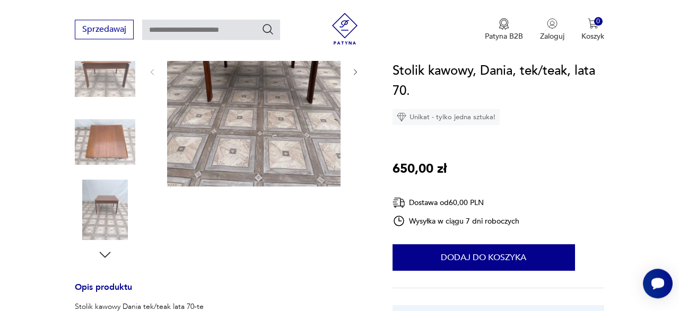
scroll to position [331, 0]
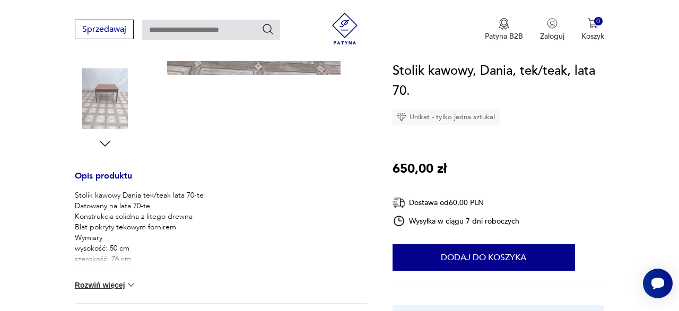
click at [121, 285] on button "Rozwiń więcej" at bounding box center [106, 285] width 62 height 11
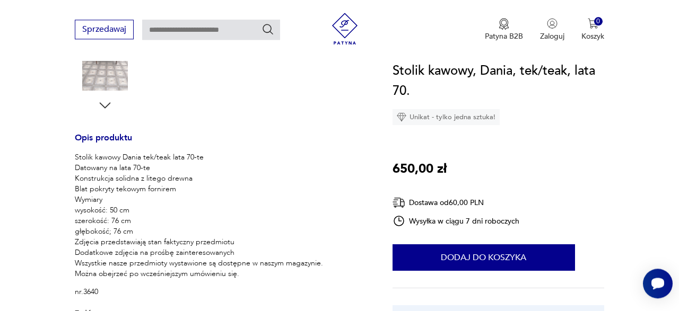
scroll to position [386, 0]
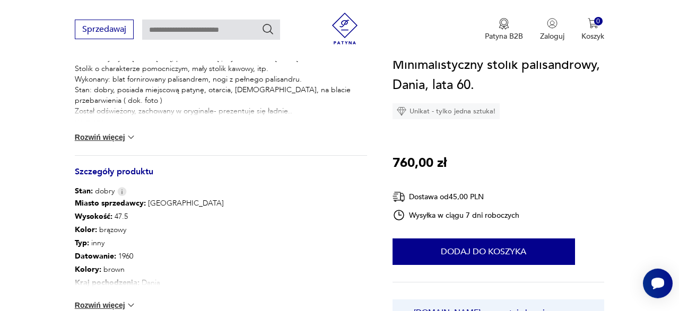
scroll to position [496, 0]
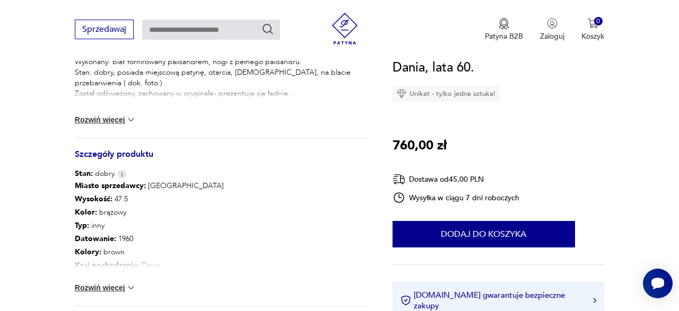
click at [131, 288] on img at bounding box center [131, 288] width 11 height 11
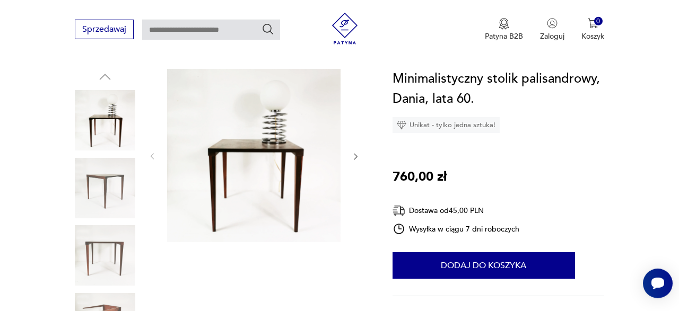
scroll to position [55, 0]
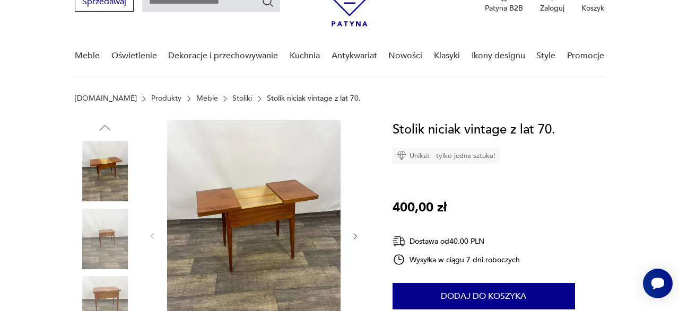
scroll to position [55, 0]
click at [361, 236] on div at bounding box center [221, 274] width 292 height 308
click at [357, 235] on icon "button" at bounding box center [355, 236] width 8 height 8
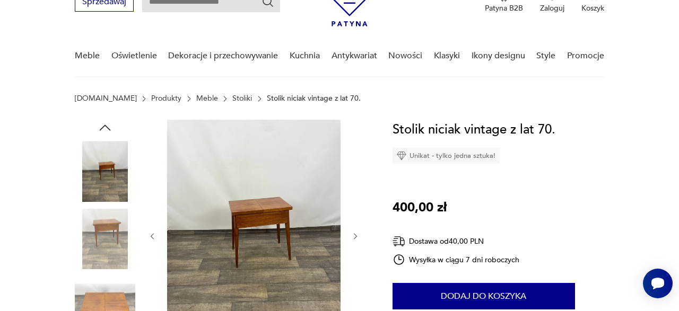
scroll to position [331, 0]
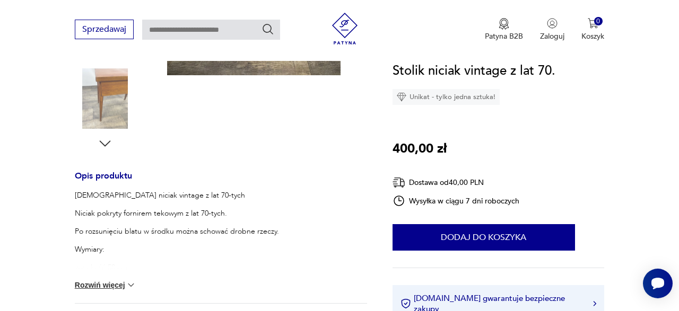
click at [97, 248] on p "Wymiary:" at bounding box center [199, 249] width 248 height 11
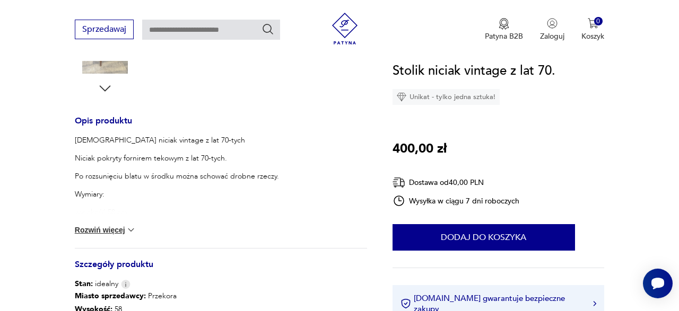
click at [119, 233] on button "Rozwiń więcej" at bounding box center [106, 230] width 62 height 11
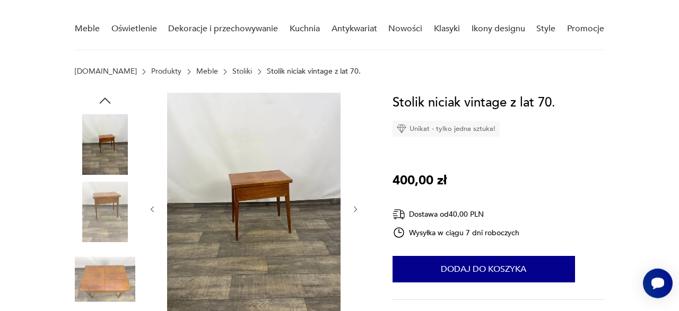
scroll to position [55, 0]
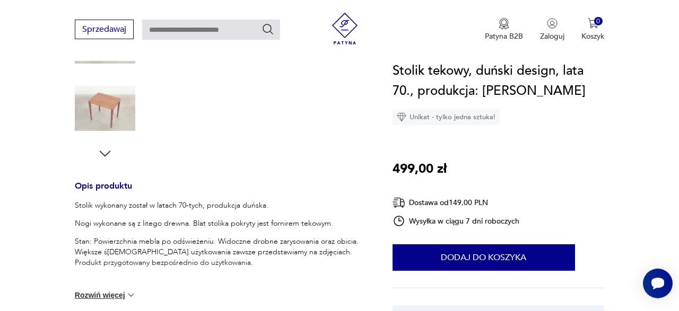
scroll to position [182, 0]
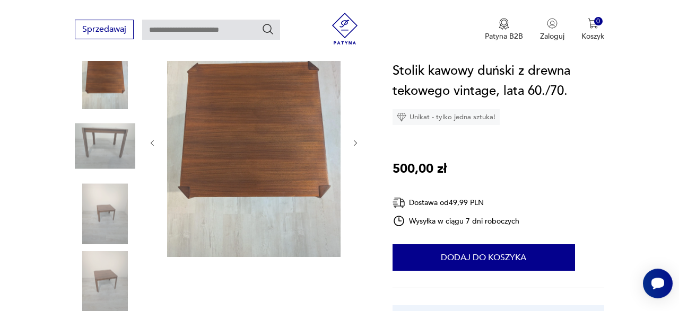
scroll to position [165, 0]
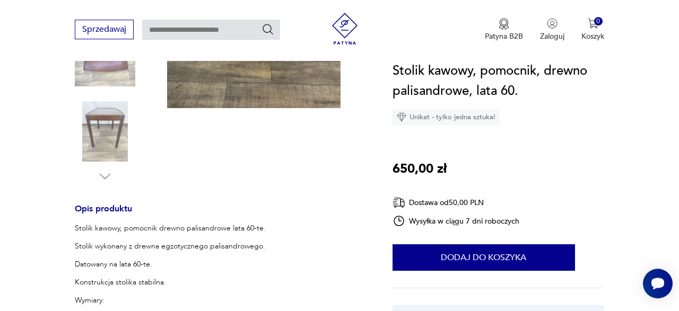
scroll to position [331, 0]
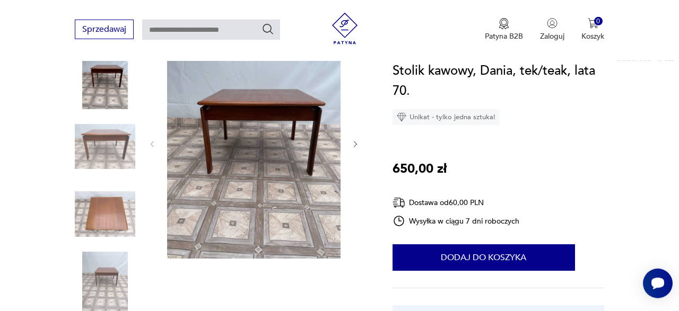
scroll to position [110, 0]
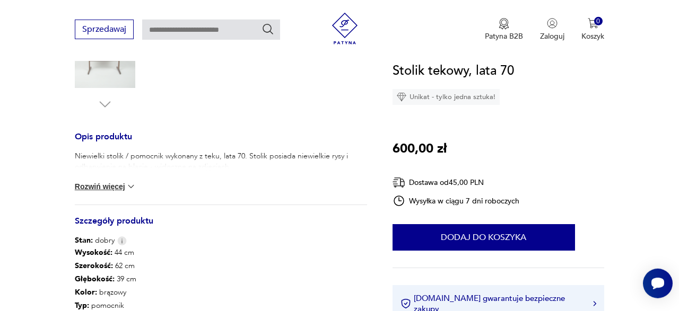
scroll to position [397, 0]
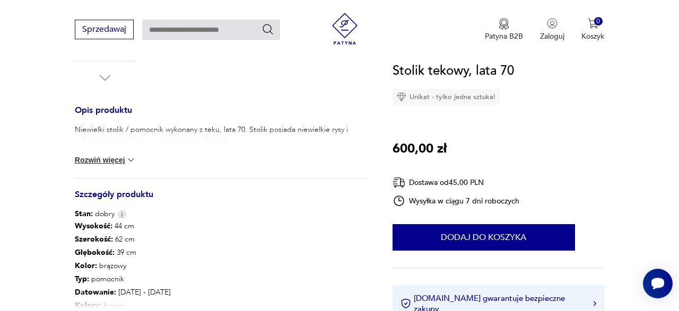
click at [142, 157] on div "Niewielki stolik / pomocnik wykonany z teku, lata 70. Stolik posiada niewielkie…" at bounding box center [221, 152] width 292 height 54
click at [131, 157] on img at bounding box center [131, 160] width 11 height 11
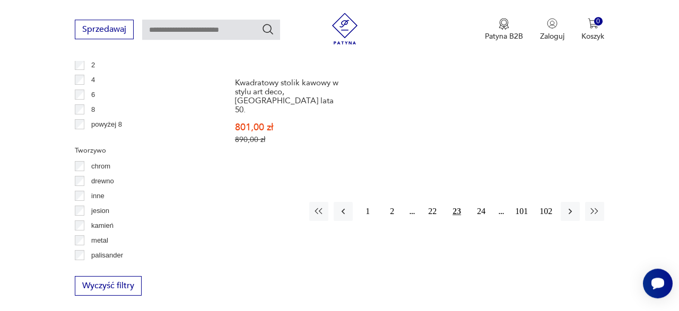
scroll to position [1605, 0]
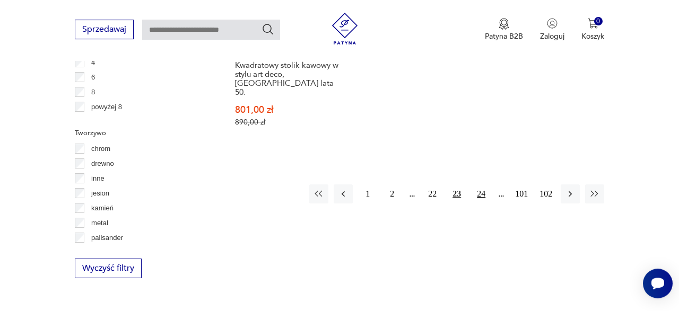
click at [480, 185] on button "24" at bounding box center [480, 194] width 19 height 19
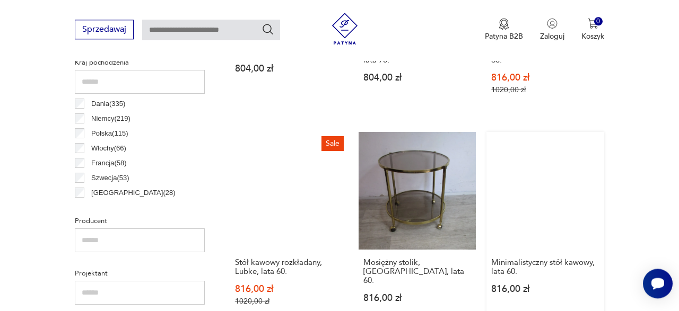
scroll to position [612, 0]
